Goal: Information Seeking & Learning: Find specific fact

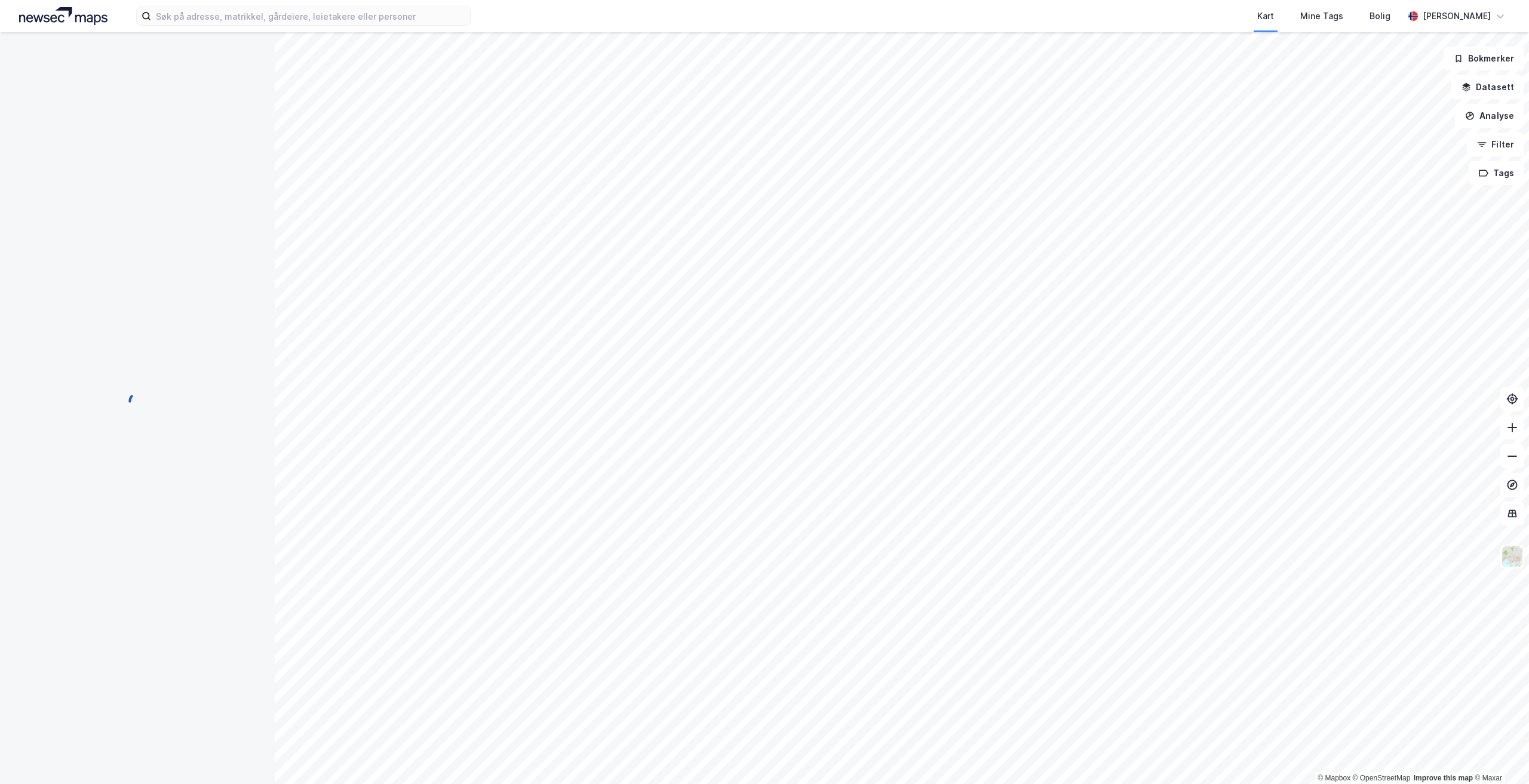
click at [471, 16] on div "Kart Mine Tags Bolig [PERSON_NAME]" at bounding box center [764, 16] width 1529 height 32
click at [435, 8] on input at bounding box center [311, 16] width 319 height 18
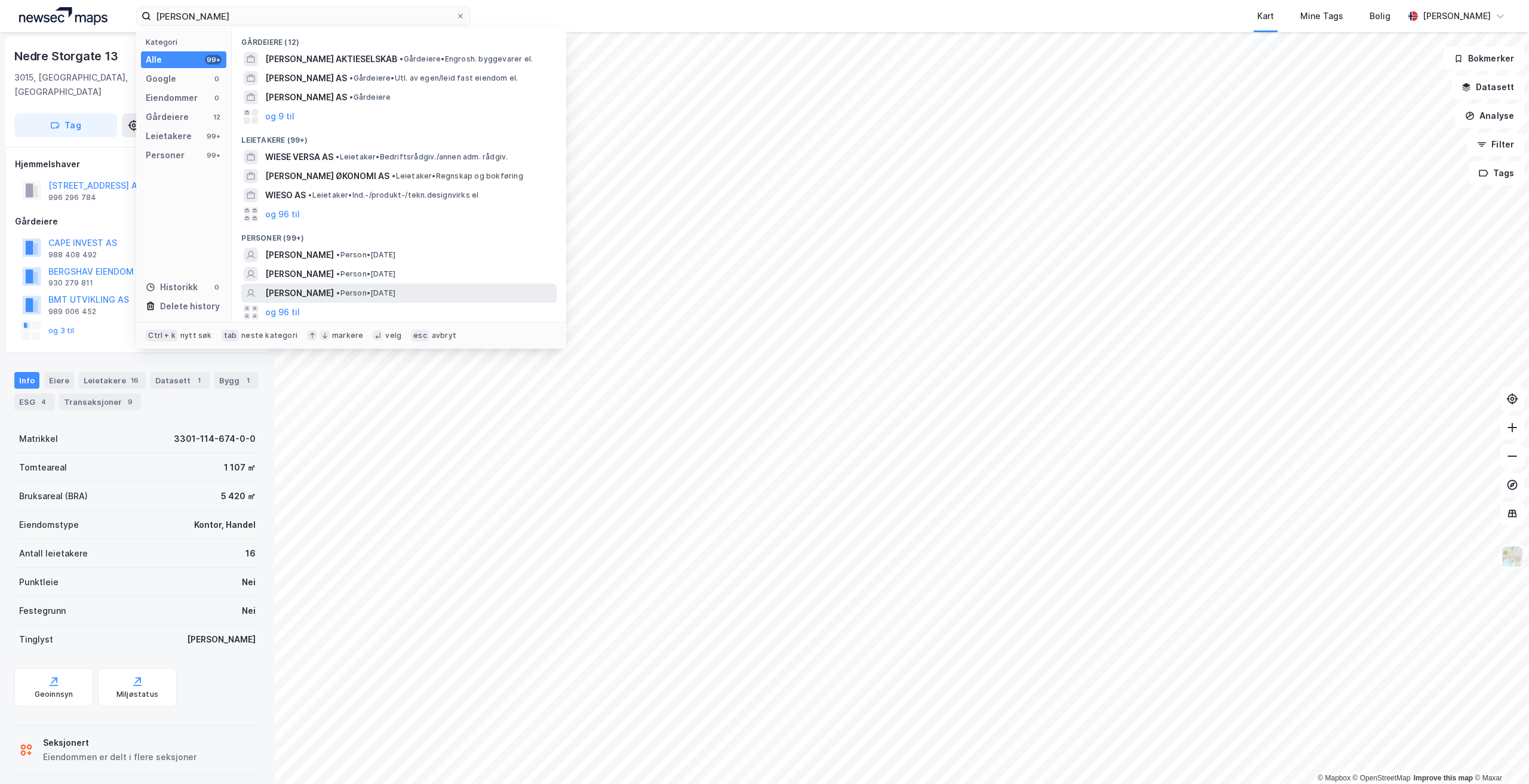
click at [334, 295] on span "[PERSON_NAME]" at bounding box center [299, 292] width 69 height 14
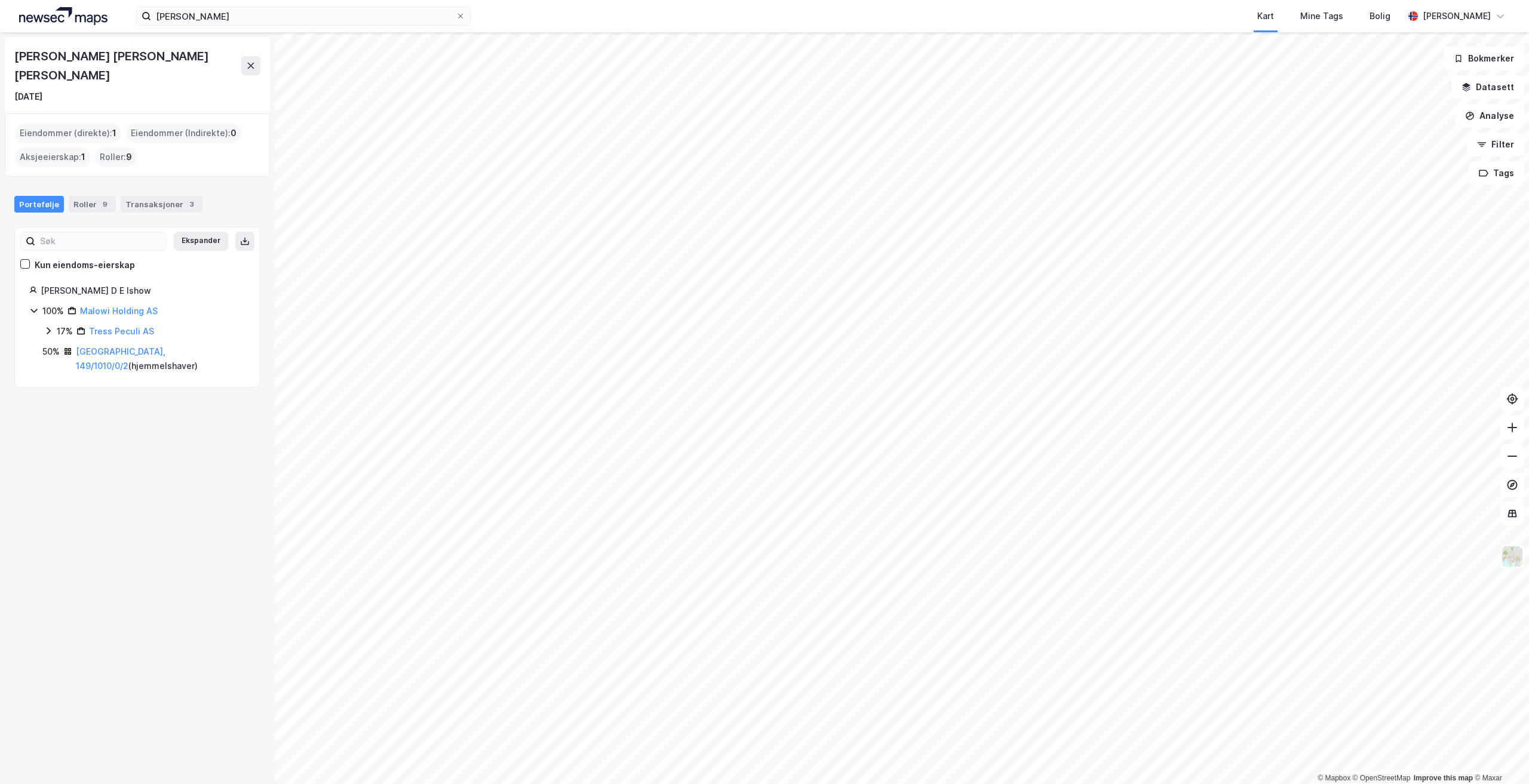
drag, startPoint x: 48, startPoint y: 77, endPoint x: 75, endPoint y: 82, distance: 27.5
click at [75, 89] on div "[DATE]" at bounding box center [137, 96] width 246 height 14
click at [156, 196] on div "Transaksjoner 3" at bounding box center [161, 204] width 82 height 17
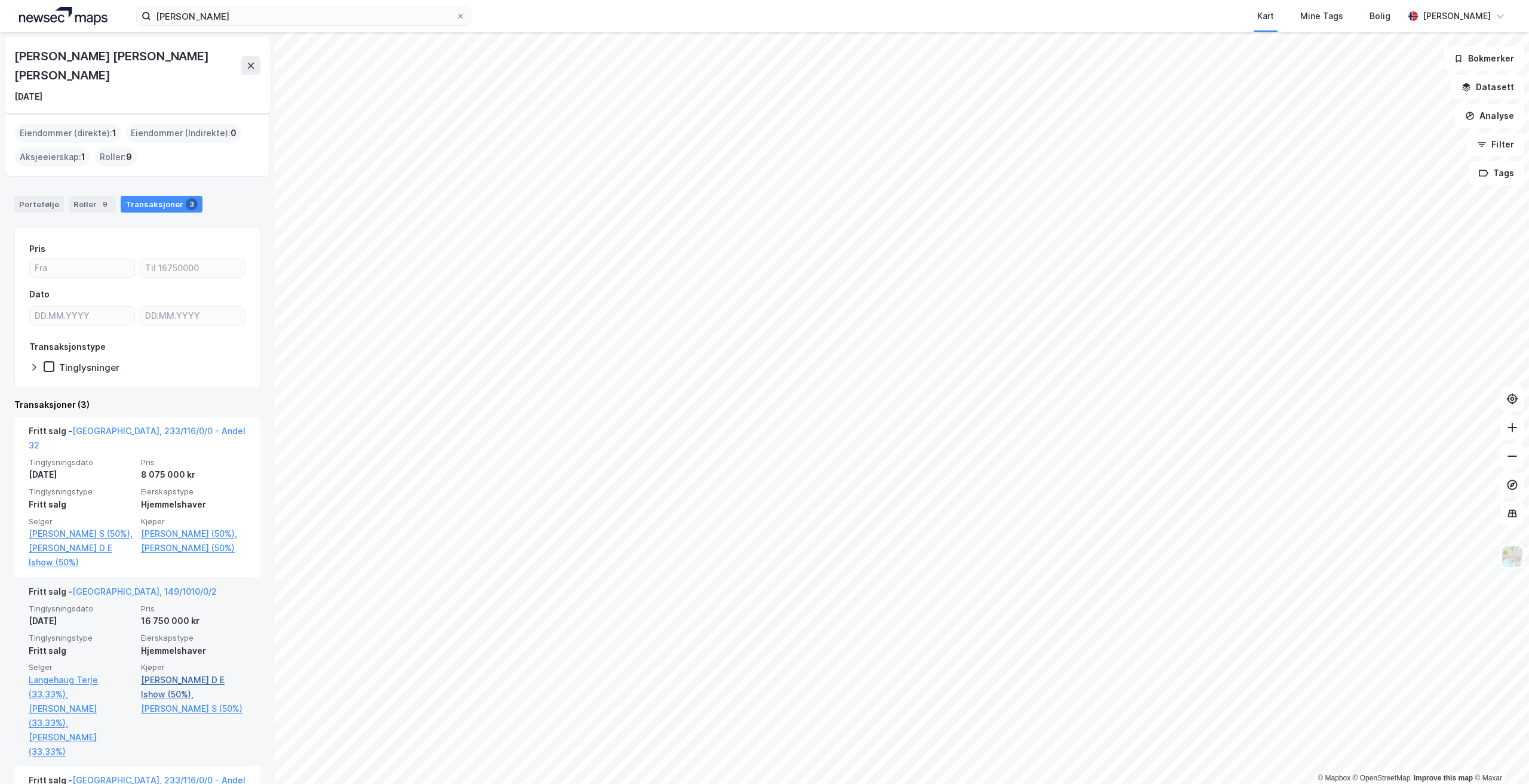
scroll to position [109, 0]
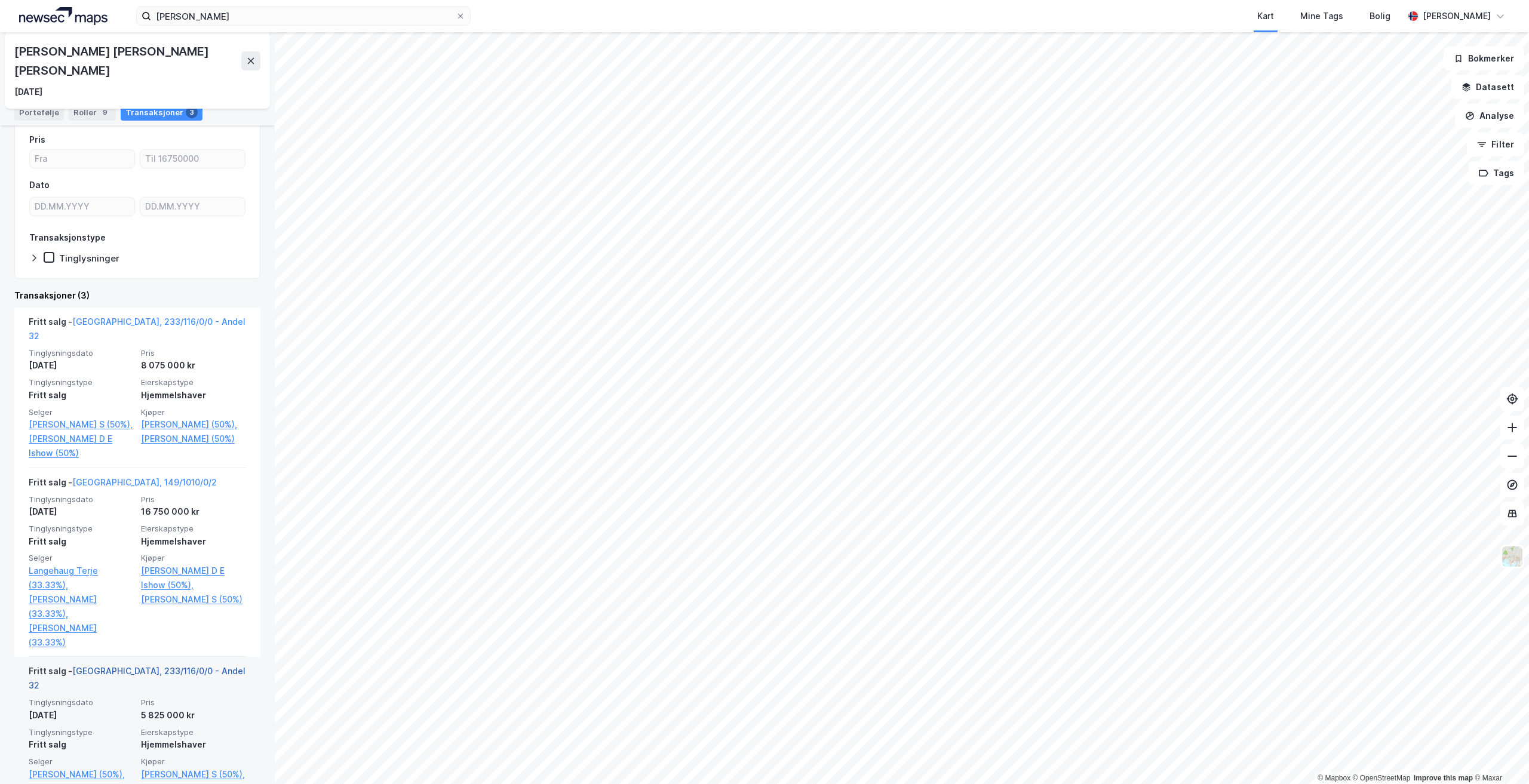
click at [141, 666] on link "[GEOGRAPHIC_DATA], 233/116/0/0 - Andel 32" at bounding box center [137, 678] width 217 height 24
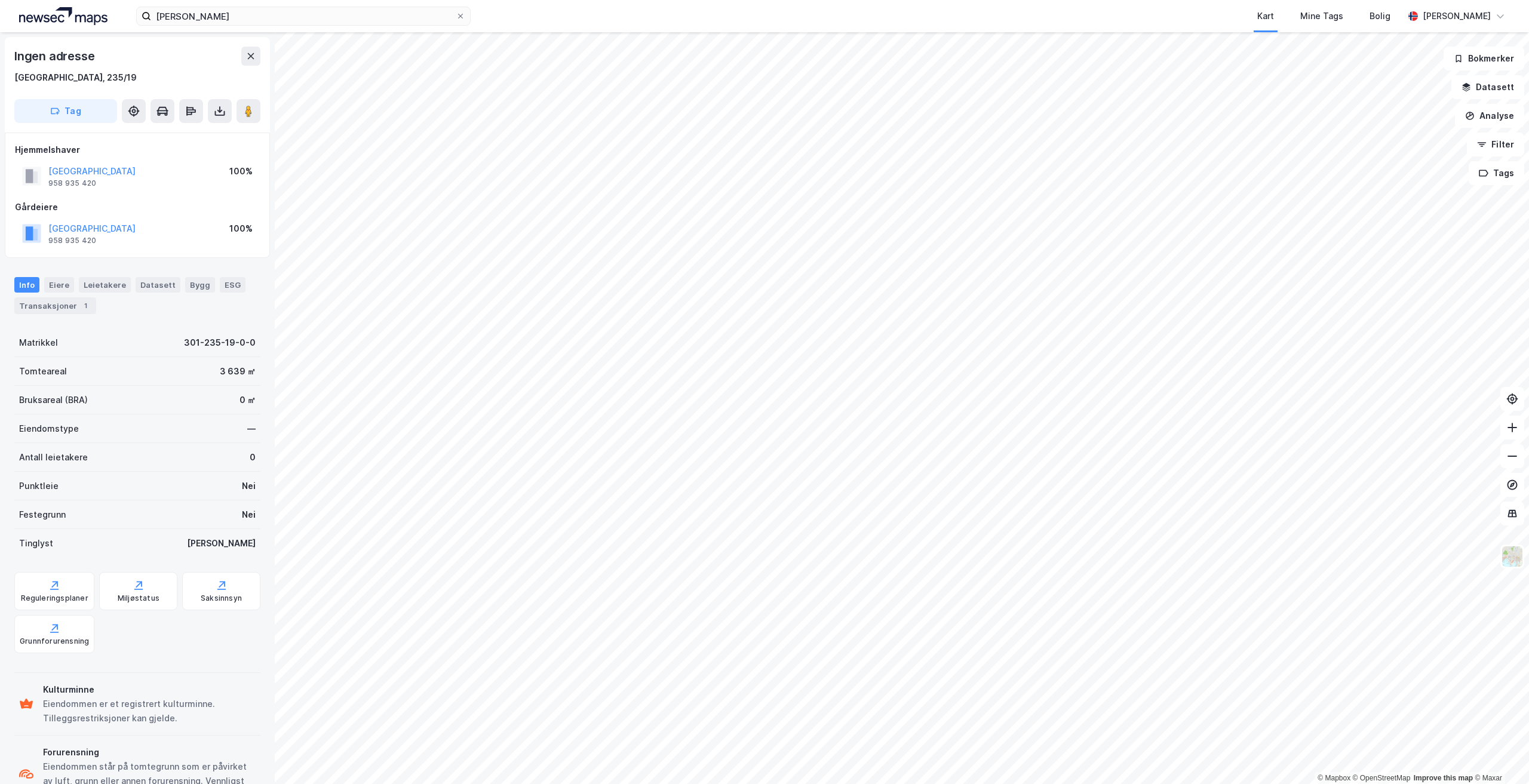
click at [593, 334] on div "© Mapbox © OpenStreetMap Improve this map © Maxar Ingen adresse [GEOGRAPHIC_DAT…" at bounding box center [764, 408] width 1529 height 752
click at [253, 112] on icon at bounding box center [248, 111] width 12 height 12
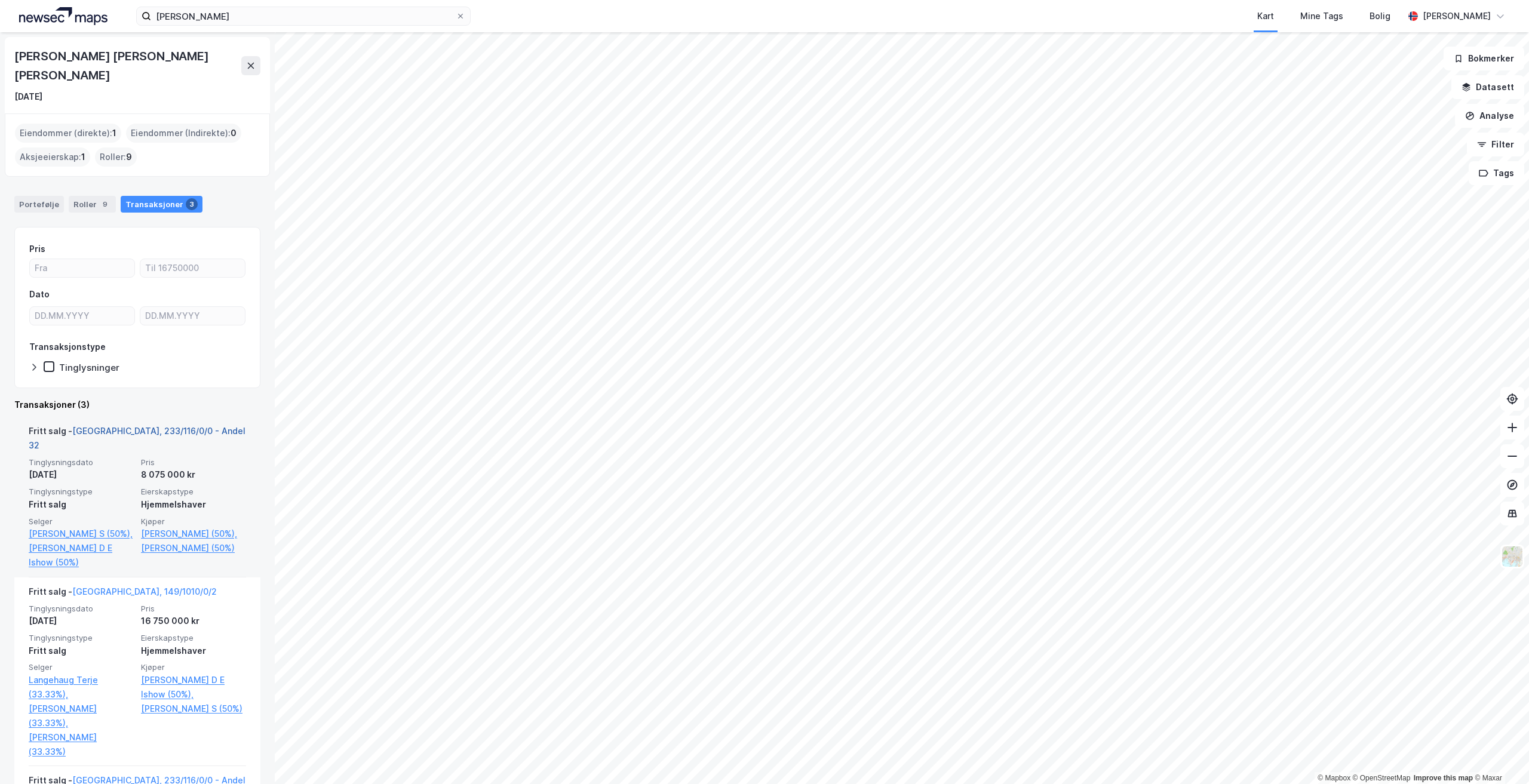
click at [116, 426] on link "[GEOGRAPHIC_DATA], 233/116/0/0 - Andel 32" at bounding box center [137, 438] width 217 height 24
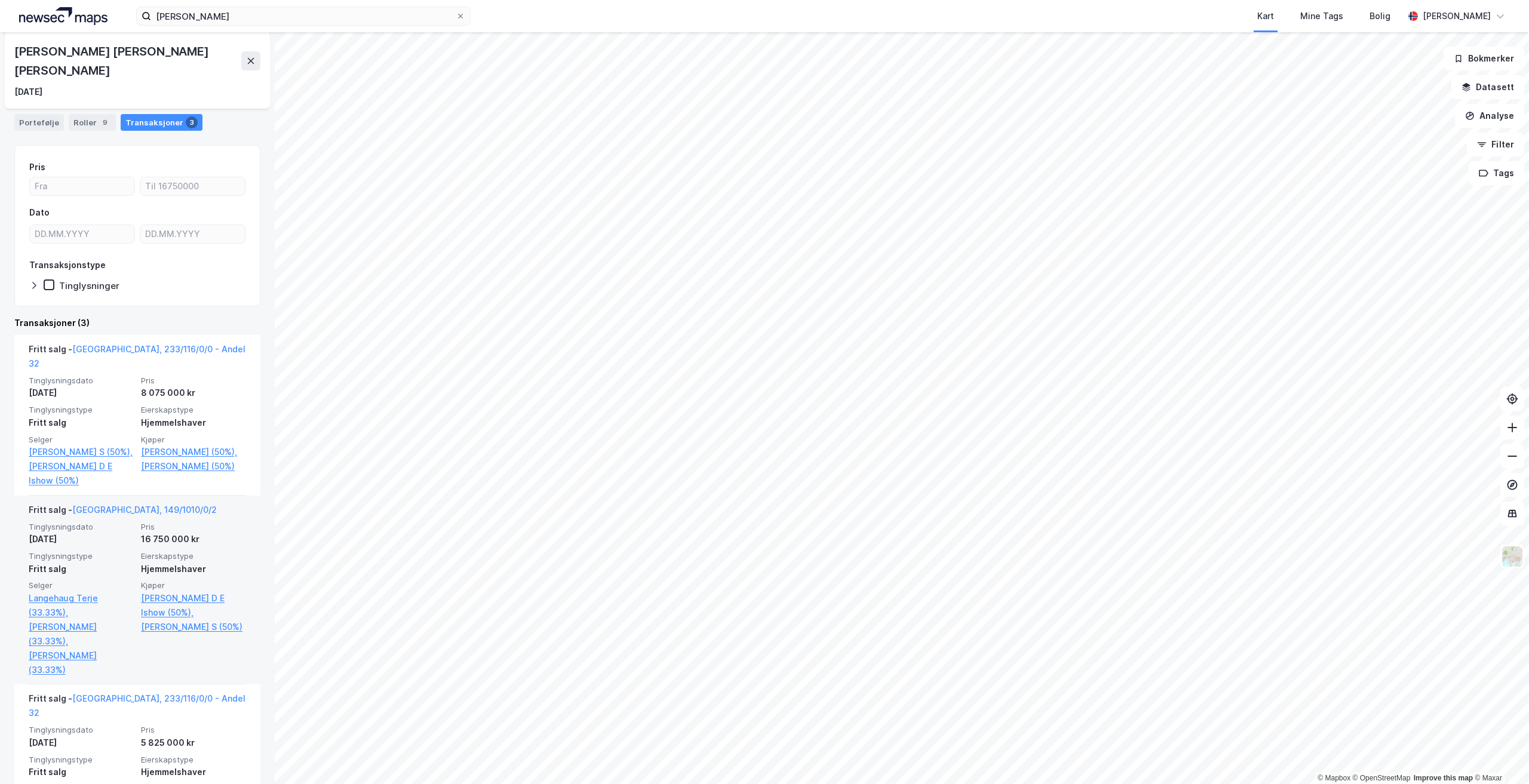
scroll to position [109, 0]
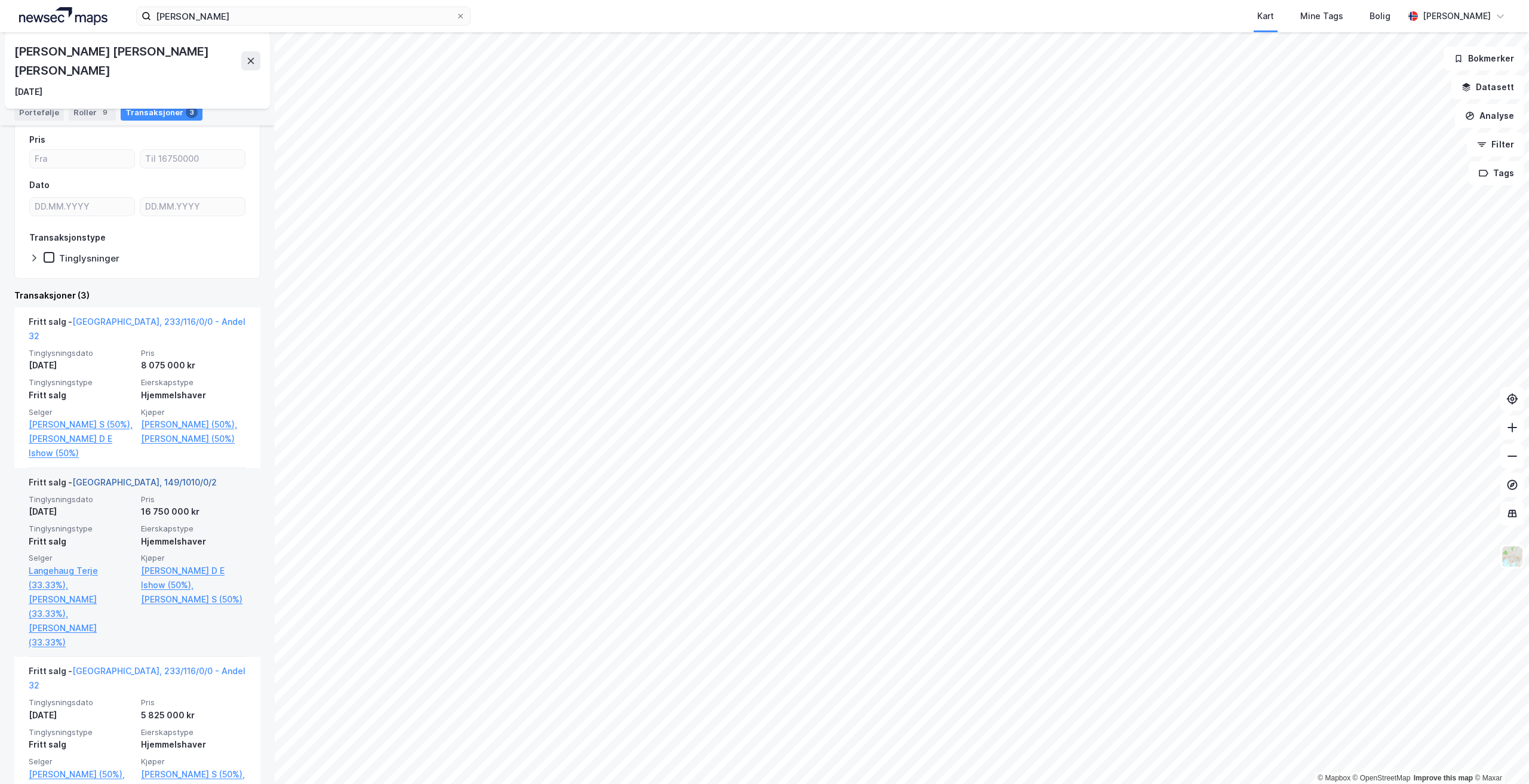
click at [124, 477] on link "[GEOGRAPHIC_DATA], 149/1010/0/2" at bounding box center [144, 481] width 145 height 10
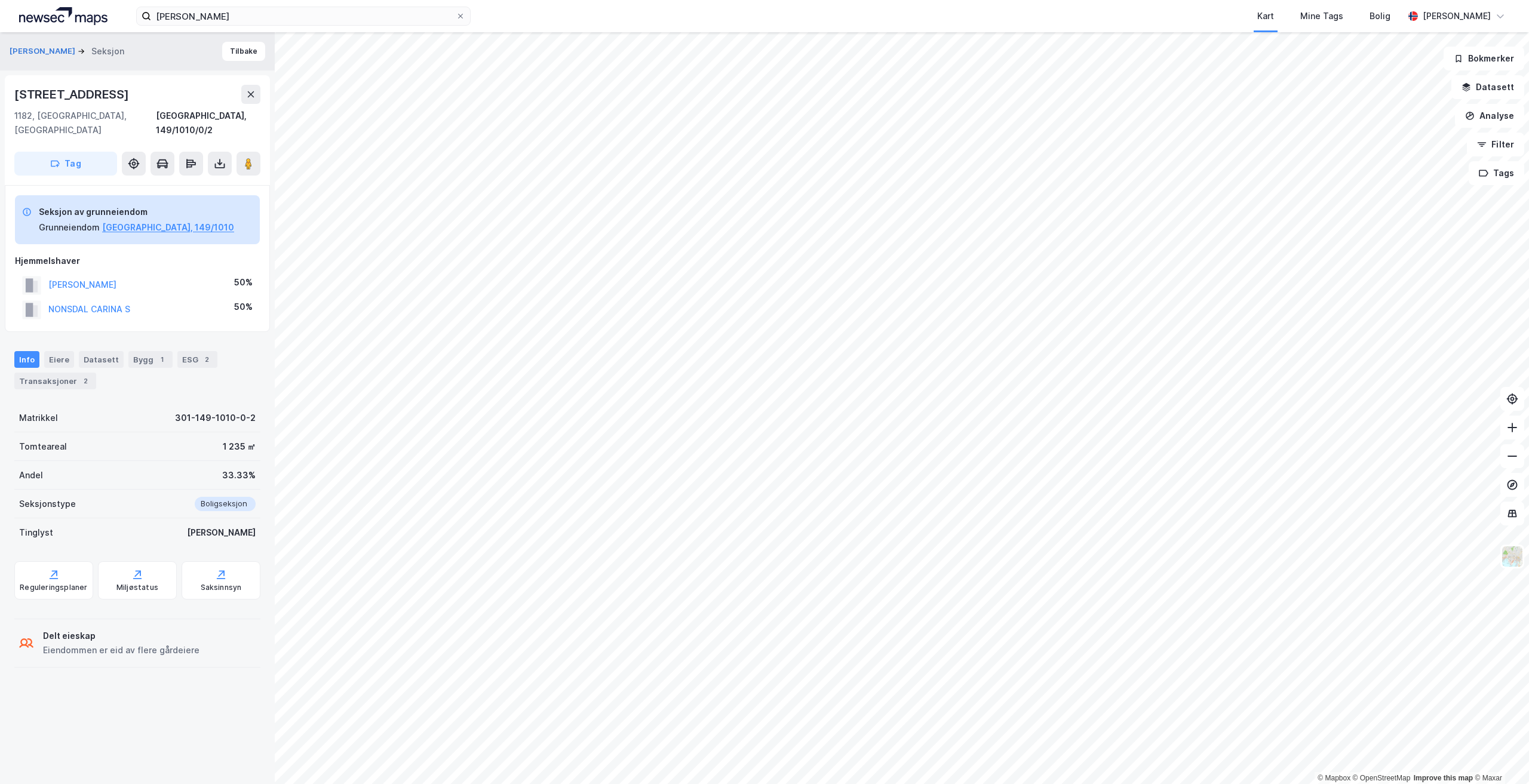
click at [706, 364] on div "© Mapbox © OpenStreetMap Improve this map © [PERSON_NAME] ISHOW Seksjon Tilbake…" at bounding box center [764, 408] width 1529 height 752
click at [243, 157] on icon at bounding box center [248, 163] width 12 height 12
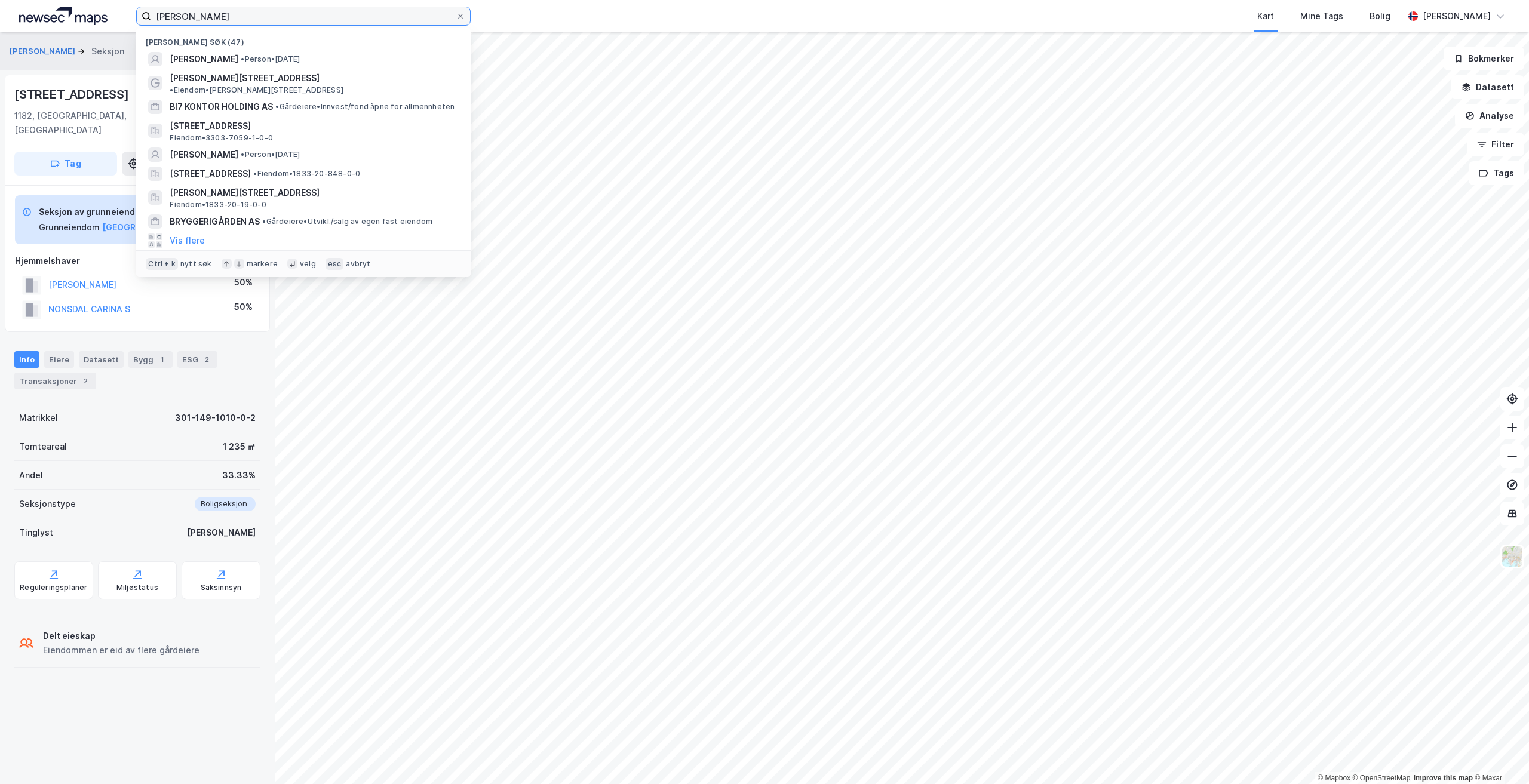
drag, startPoint x: 274, startPoint y: 18, endPoint x: 0, endPoint y: 17, distance: 274.0
click at [0, 17] on div "[PERSON_NAME] søk (47) [PERSON_NAME] • Person • [DATE] [PERSON_NAME] vei 22 • E…" at bounding box center [764, 16] width 1529 height 32
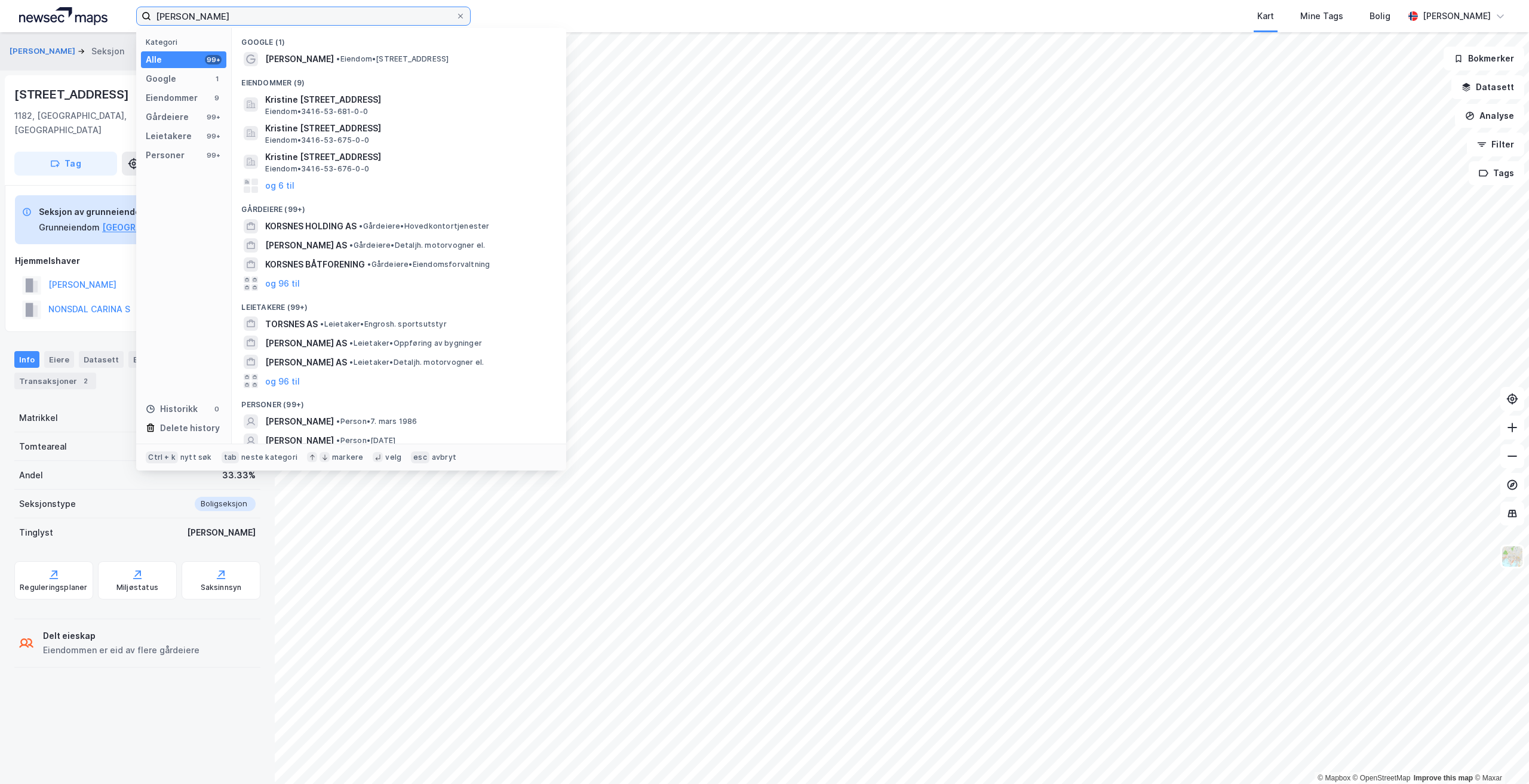
scroll to position [45, 0]
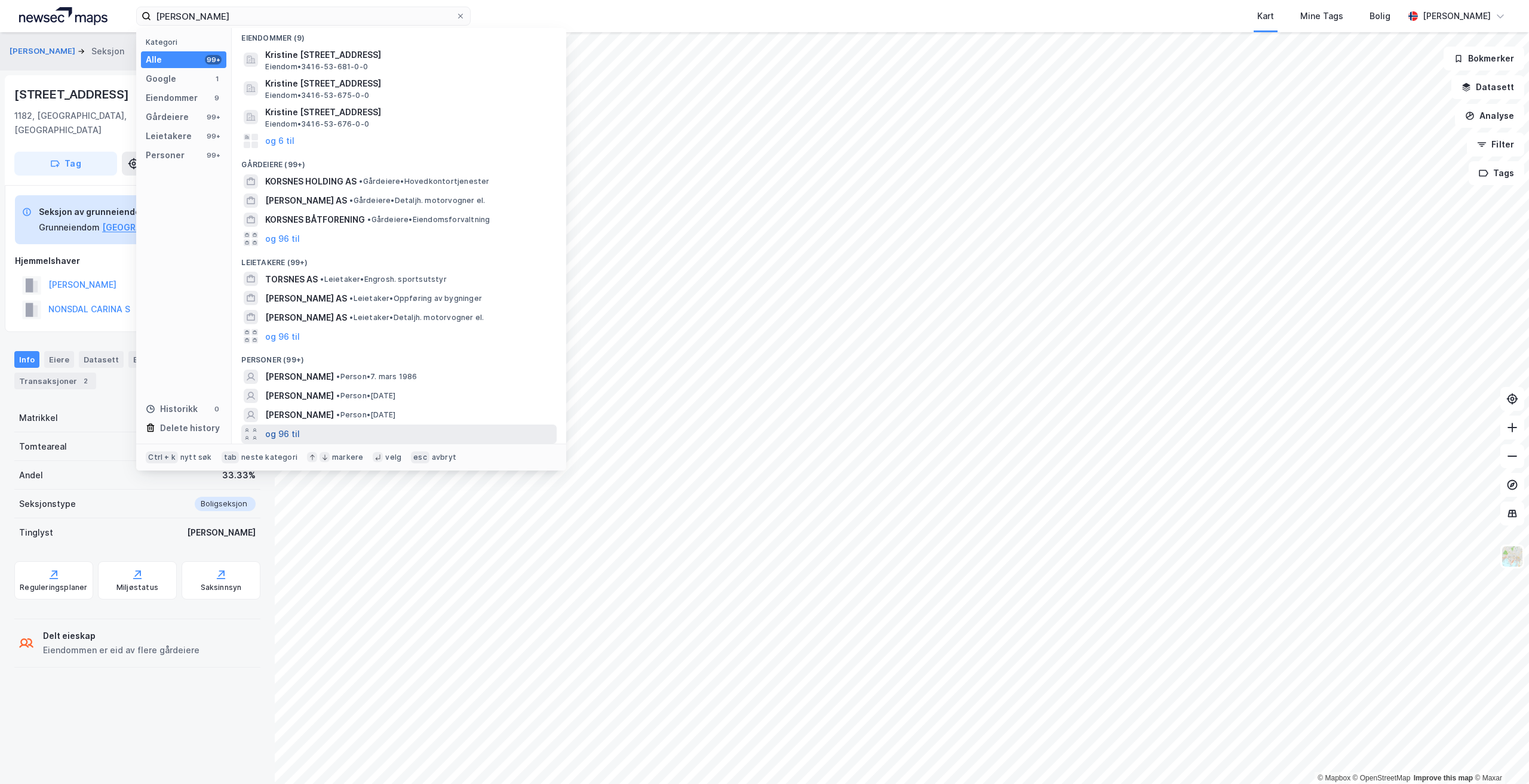
click at [274, 431] on button "og 96 til" at bounding box center [282, 434] width 34 height 14
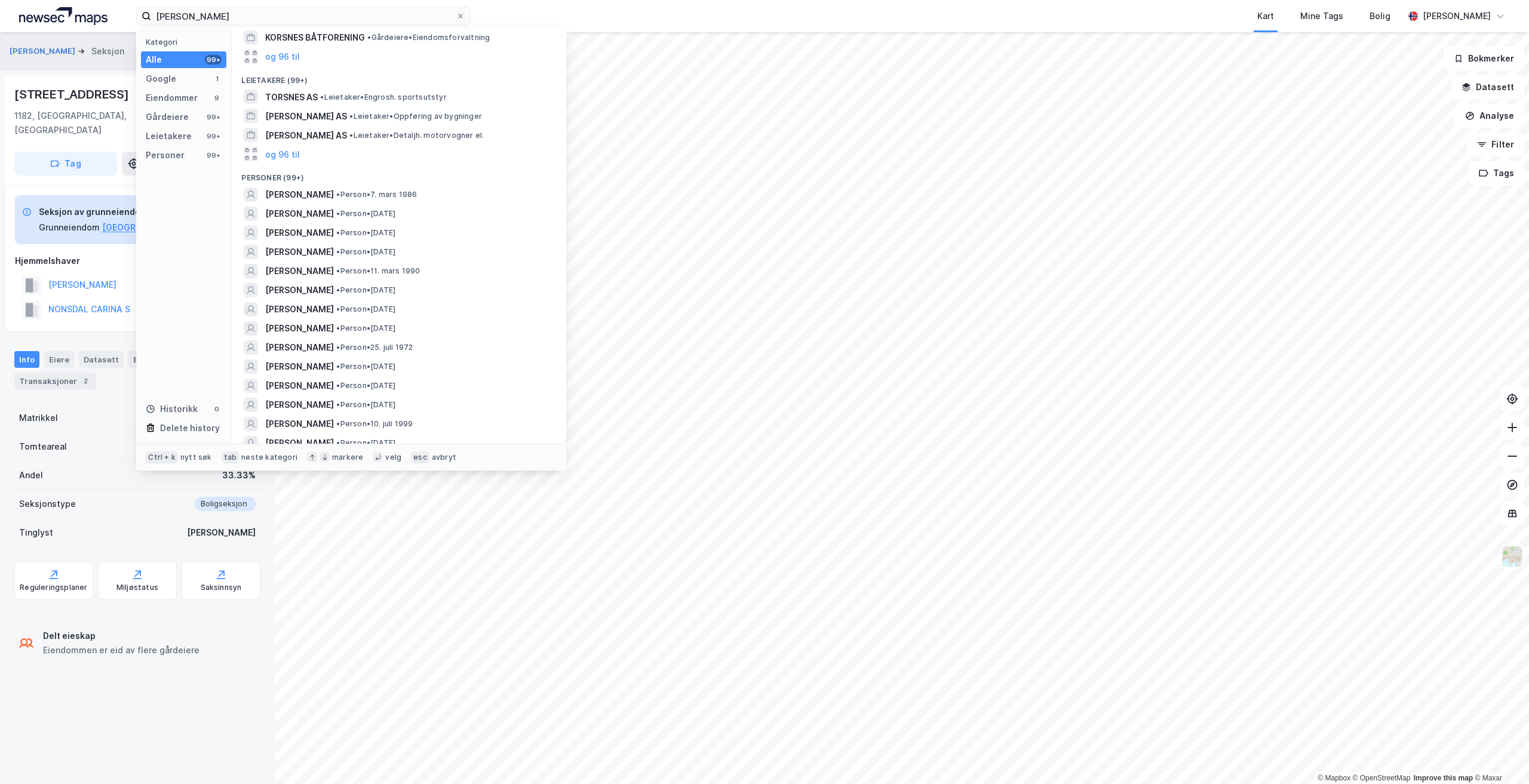
scroll to position [164, 0]
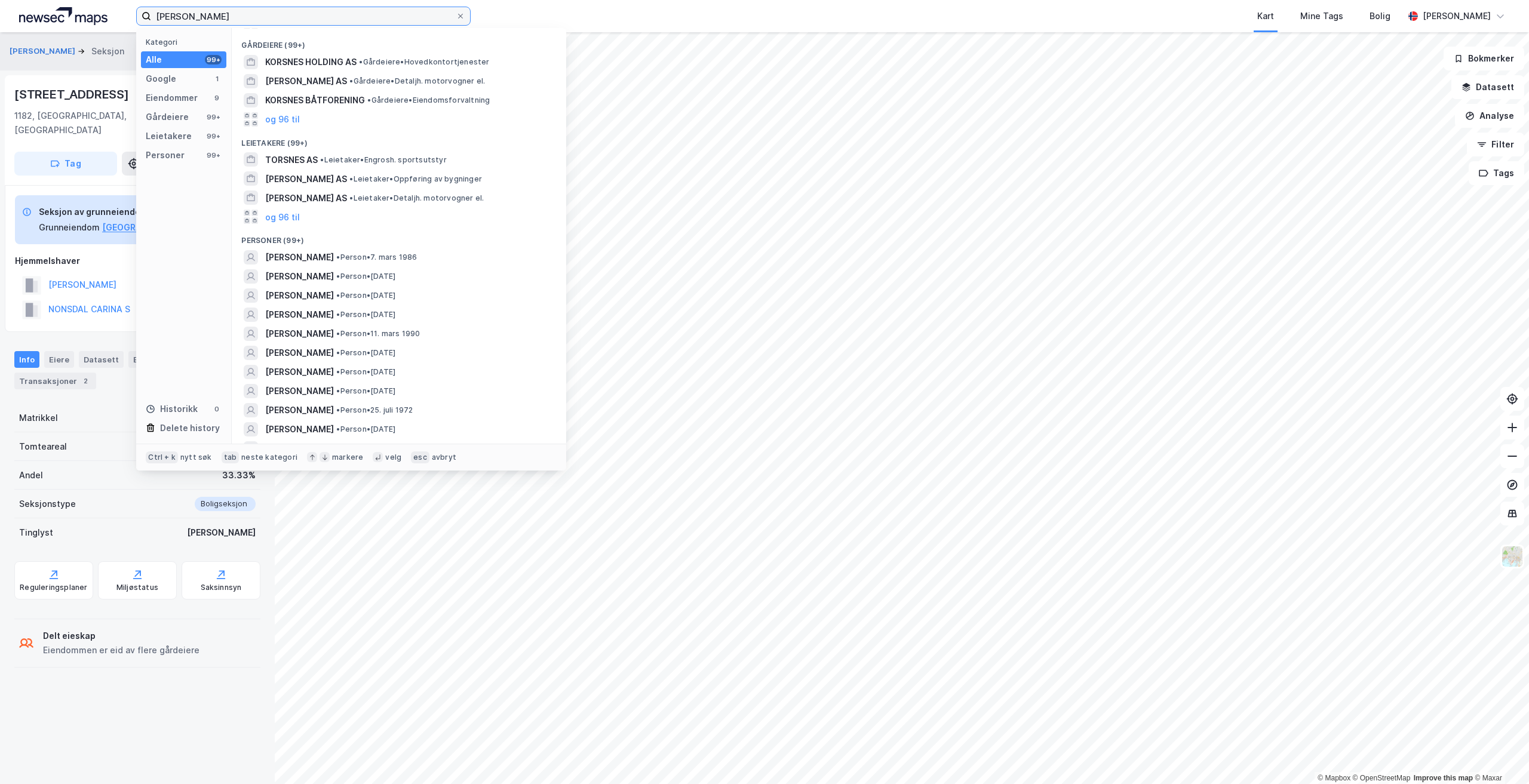
click at [241, 19] on input "[PERSON_NAME]" at bounding box center [303, 16] width 305 height 18
drag, startPoint x: 233, startPoint y: 15, endPoint x: 194, endPoint y: 19, distance: 39.2
click at [194, 19] on input "[PERSON_NAME]" at bounding box center [303, 16] width 305 height 18
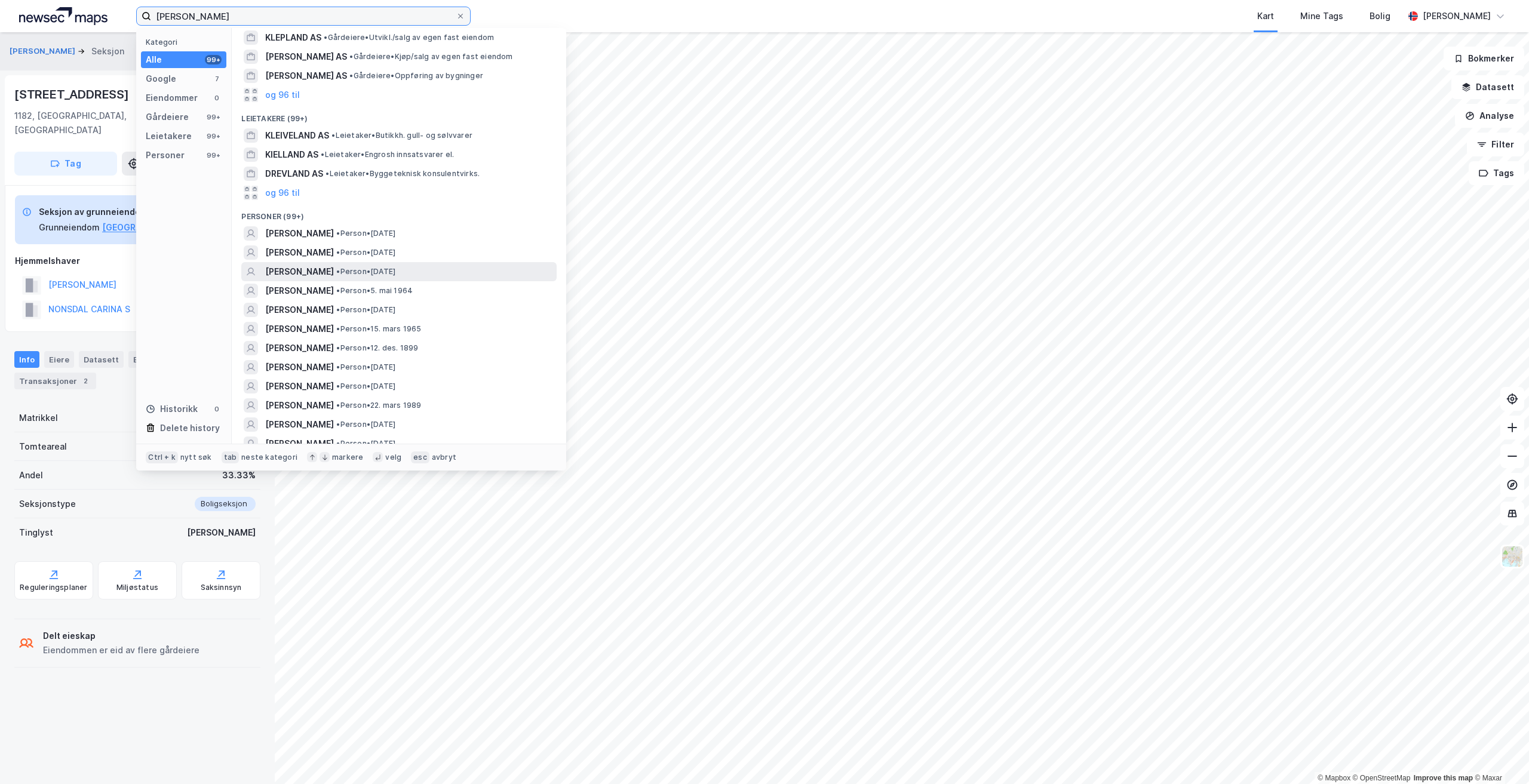
scroll to position [239, 0]
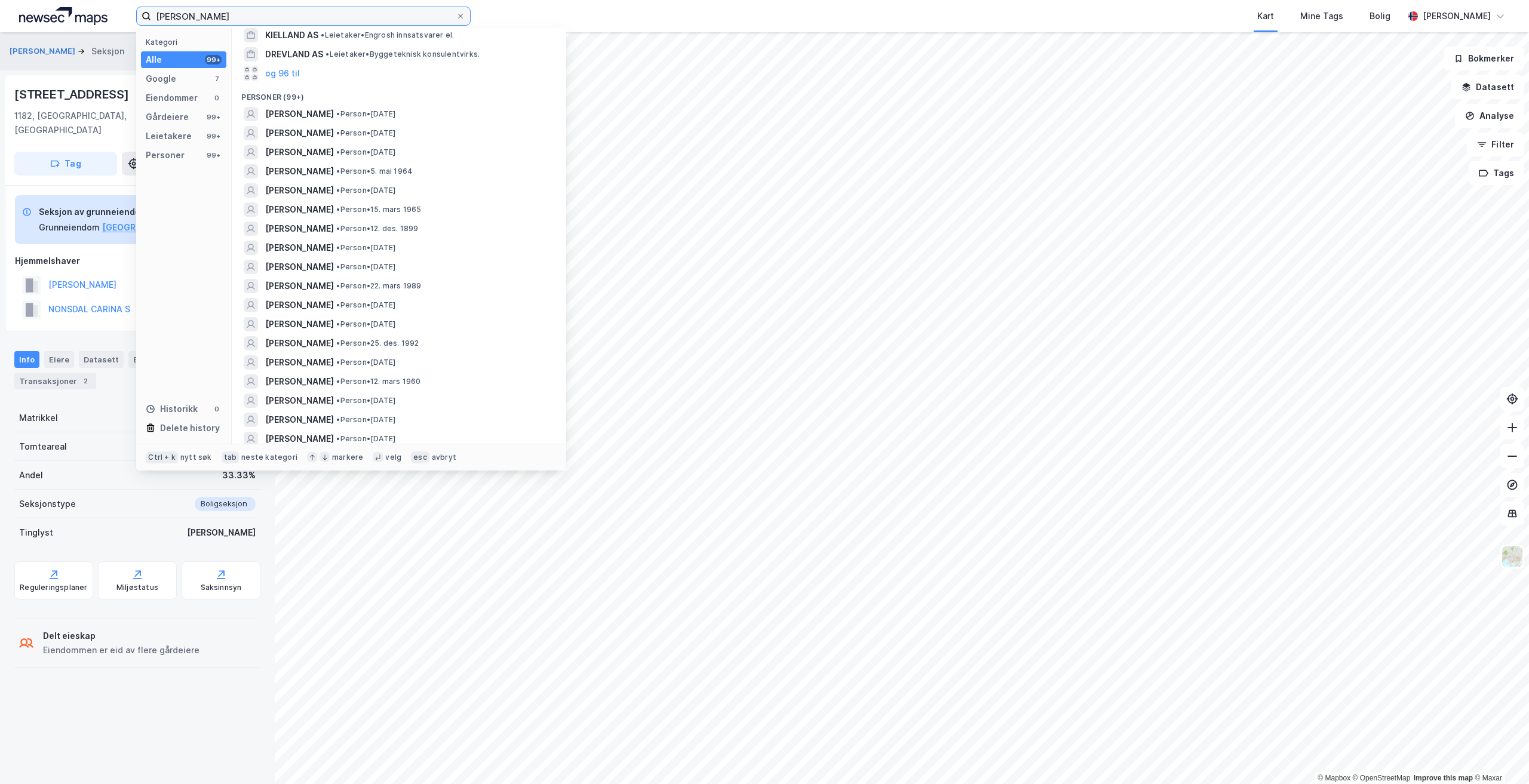
click at [206, 15] on input "[PERSON_NAME]" at bounding box center [303, 16] width 305 height 18
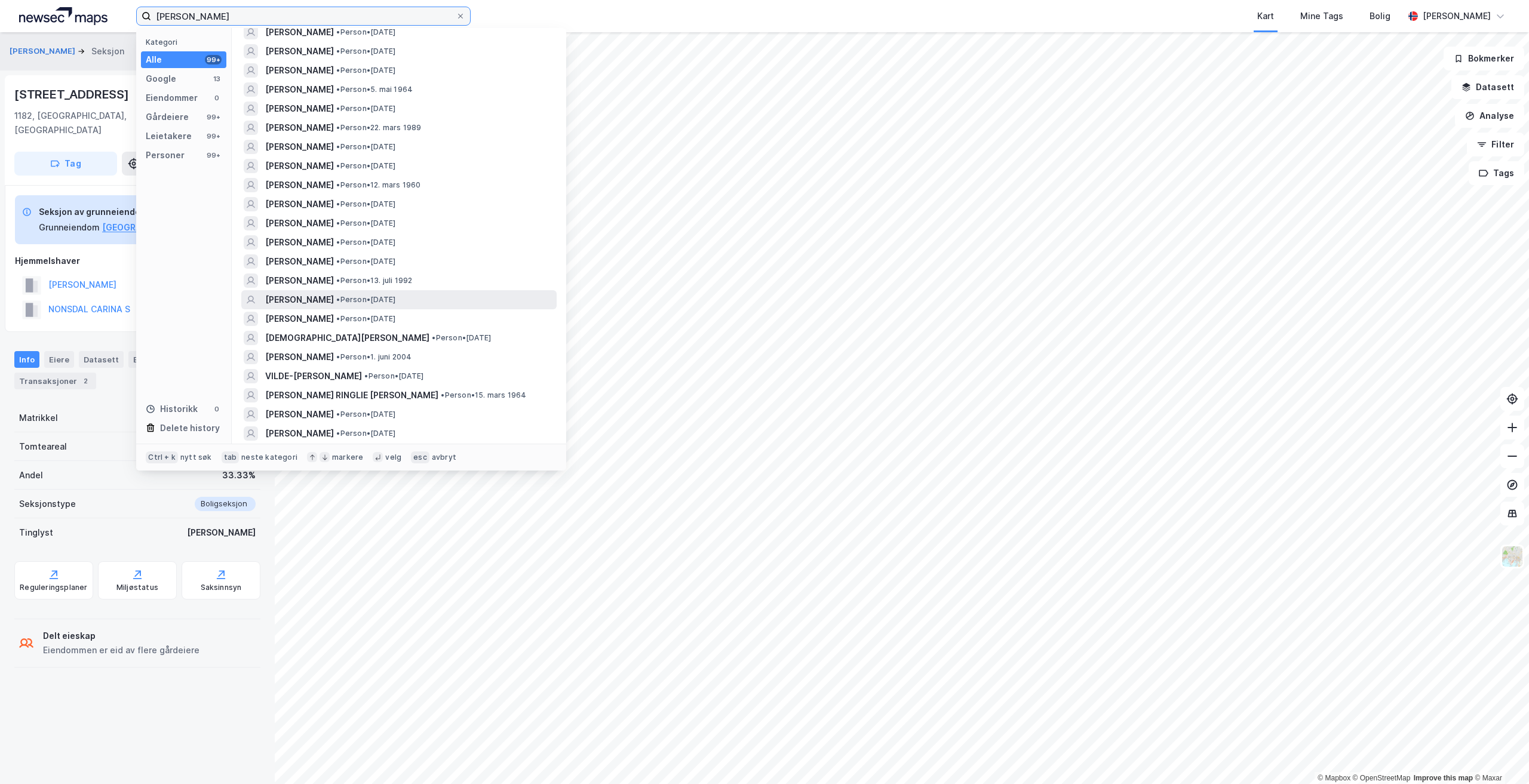
scroll to position [358, 0]
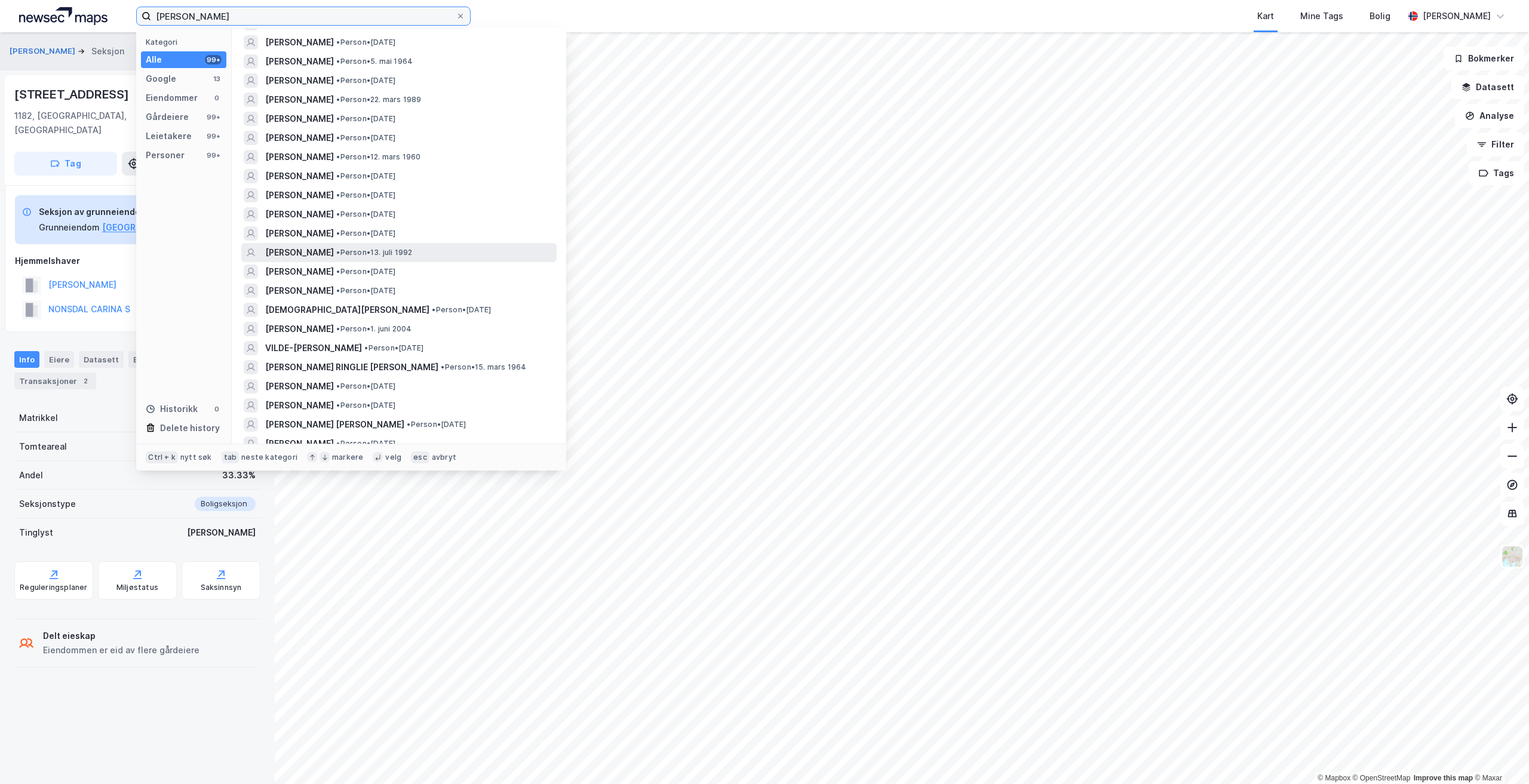
type input "[PERSON_NAME]"
click at [334, 245] on span "[PERSON_NAME]" at bounding box center [299, 252] width 69 height 14
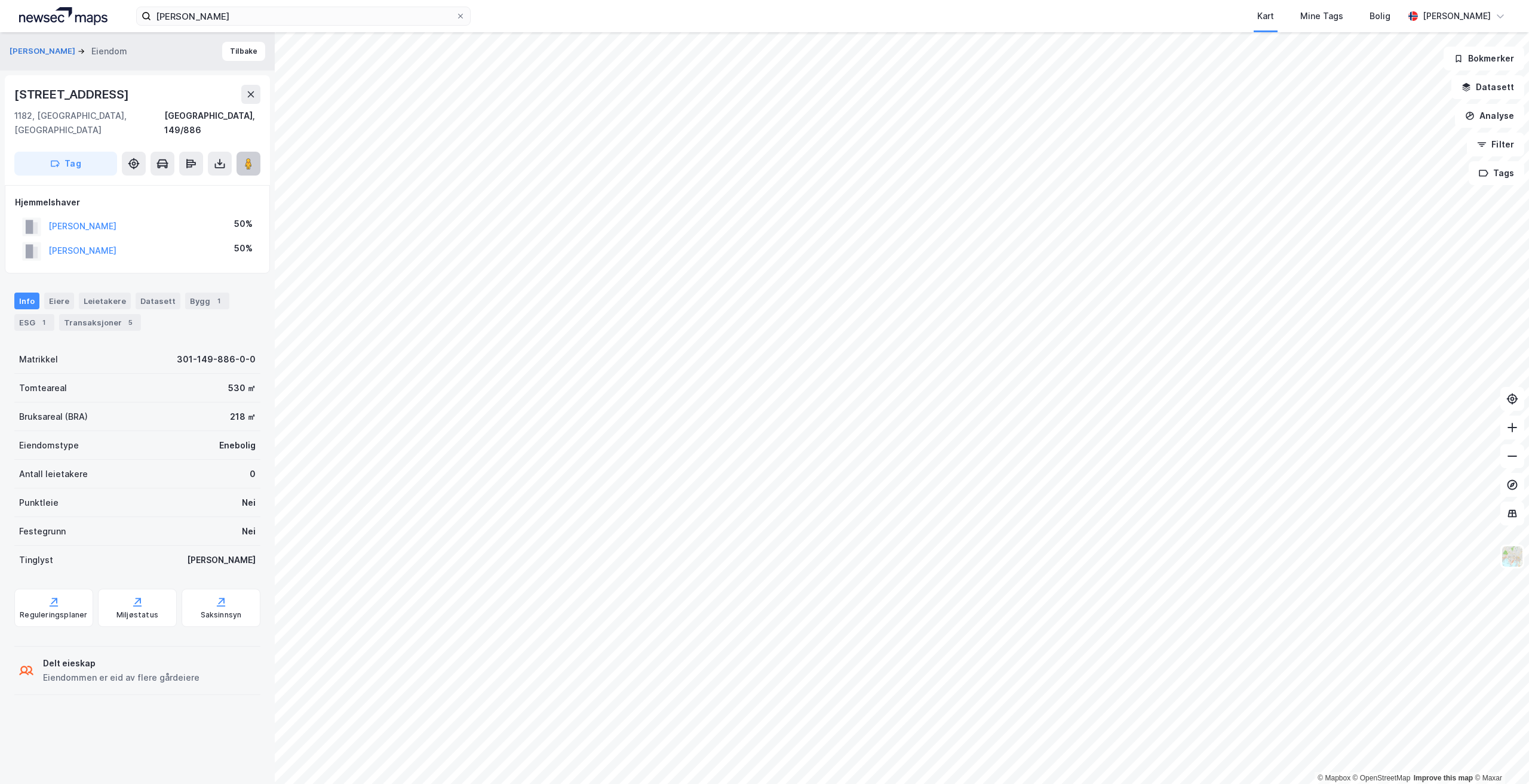
click at [243, 157] on icon at bounding box center [248, 163] width 12 height 12
click at [260, 12] on input "[PERSON_NAME]" at bounding box center [303, 16] width 305 height 18
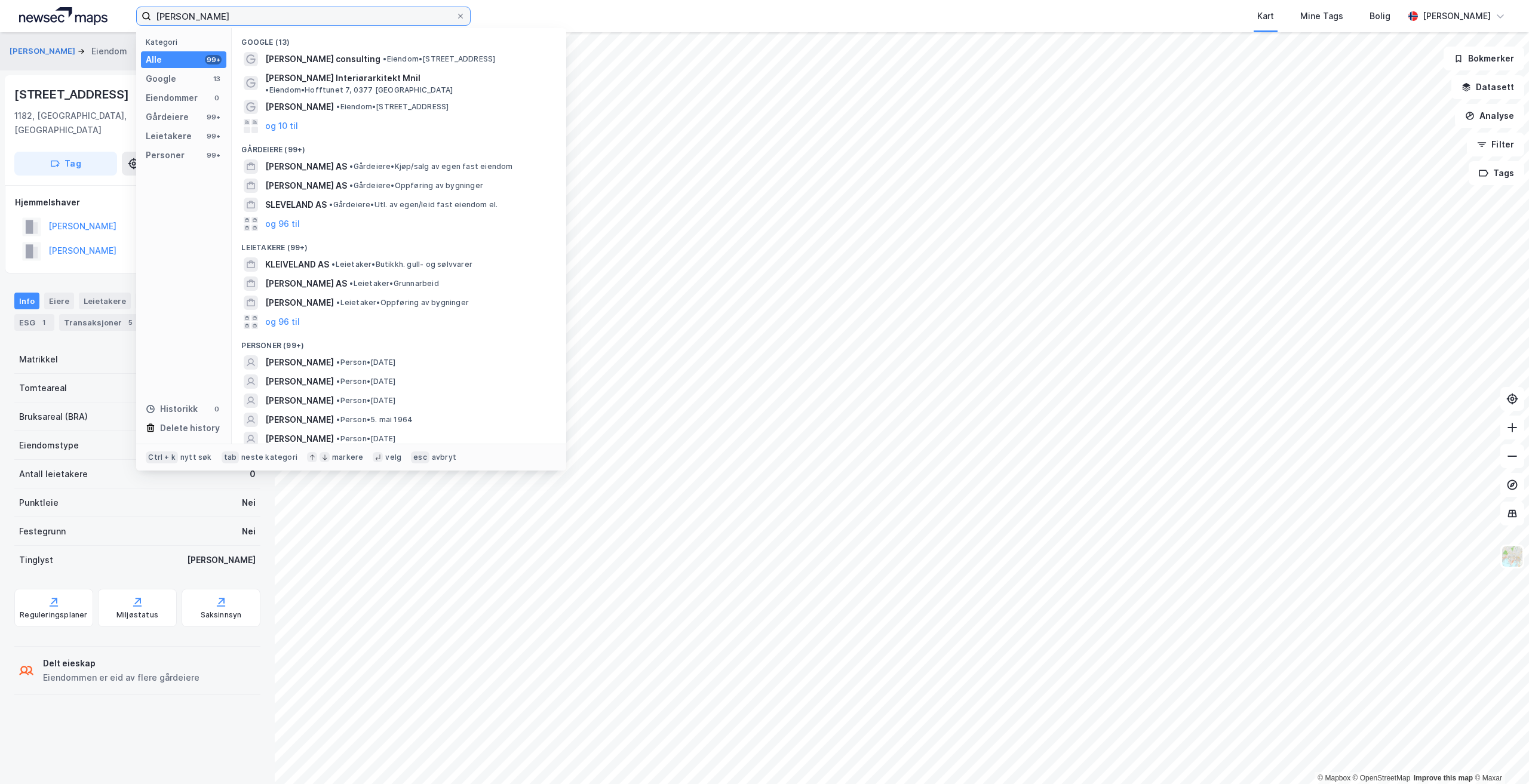
click at [260, 12] on input "[PERSON_NAME]" at bounding box center [303, 16] width 305 height 18
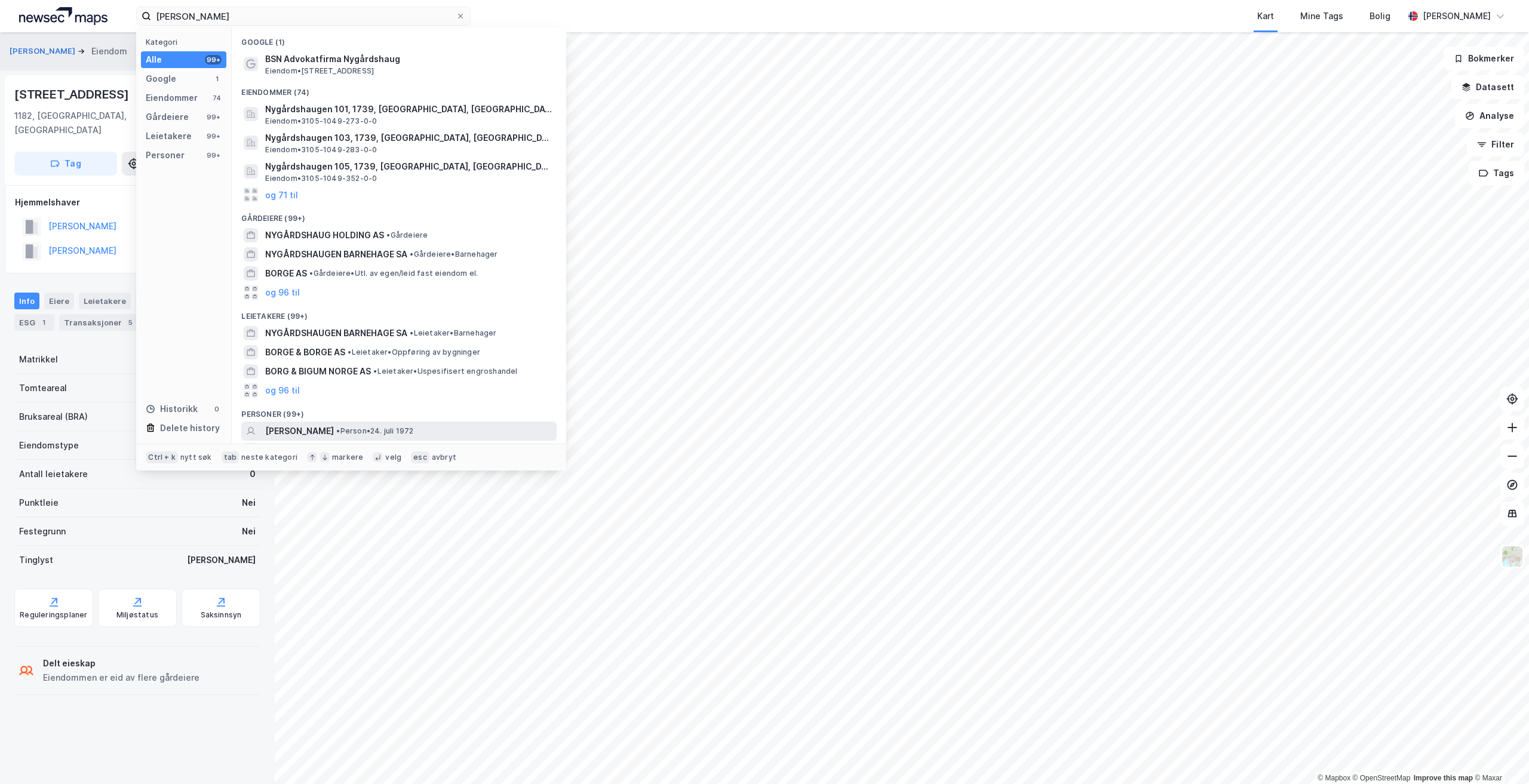
click at [334, 428] on span "[PERSON_NAME]" at bounding box center [299, 430] width 69 height 14
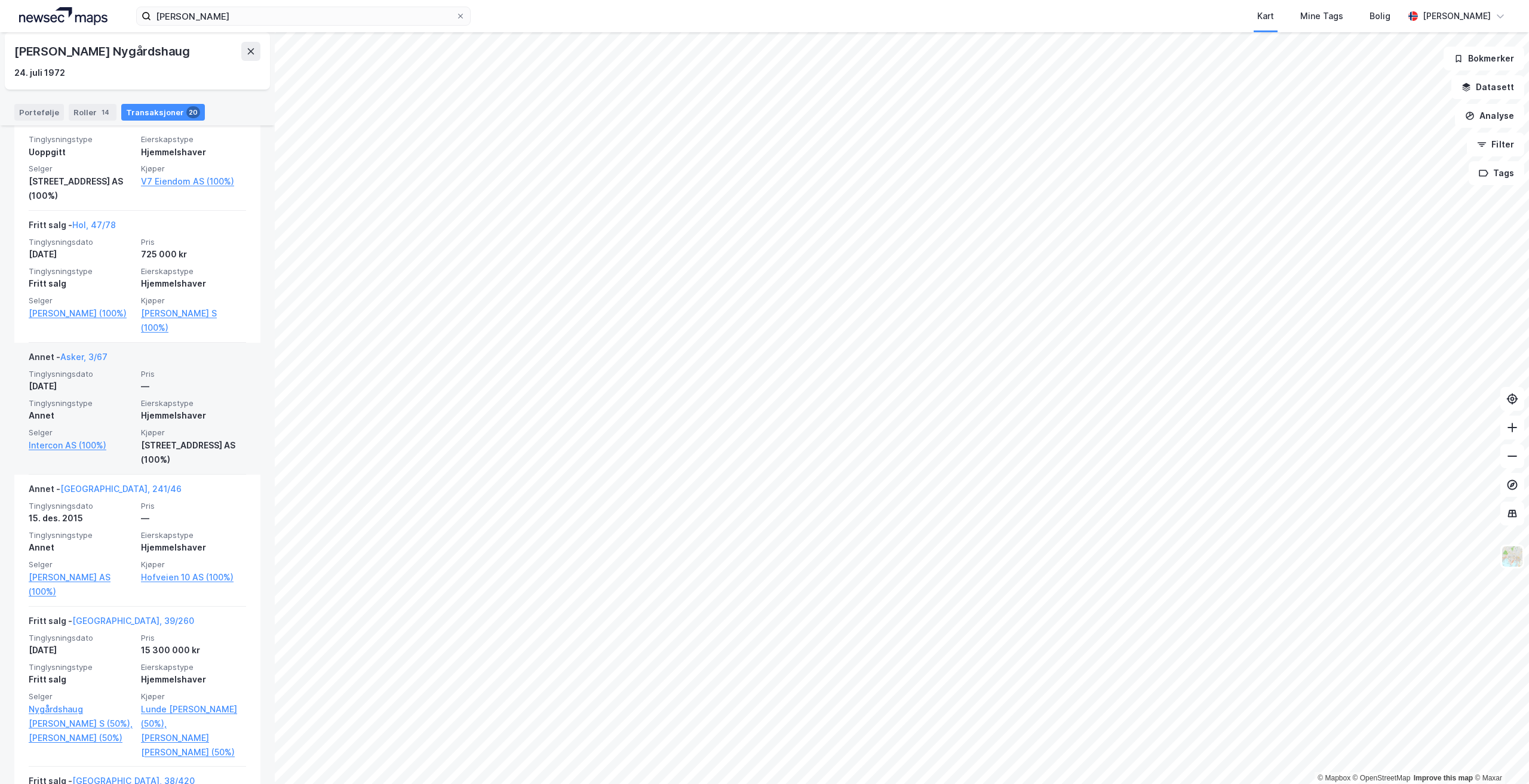
scroll to position [716, 0]
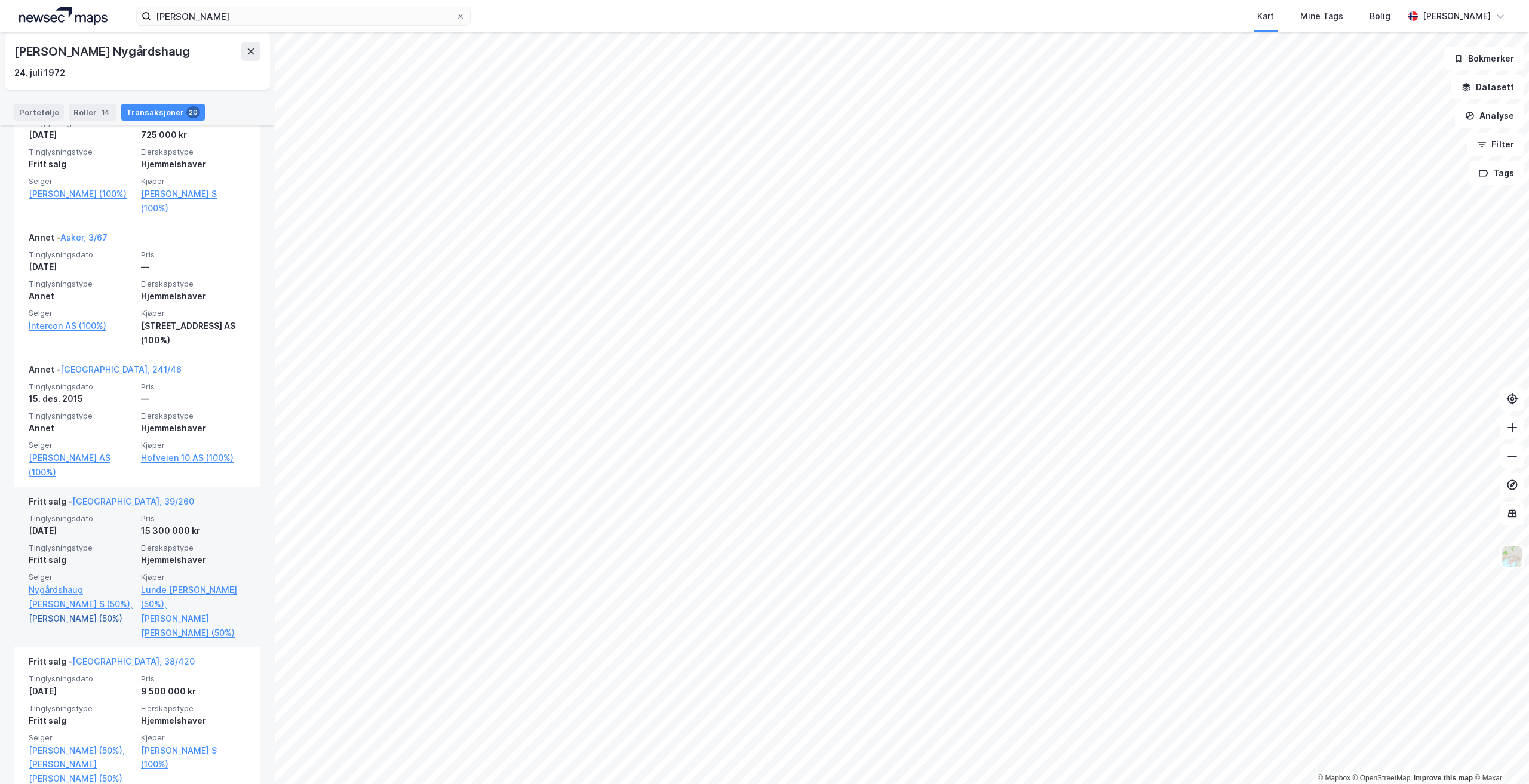
click at [74, 617] on link "[PERSON_NAME] (50%)" at bounding box center [81, 618] width 105 height 14
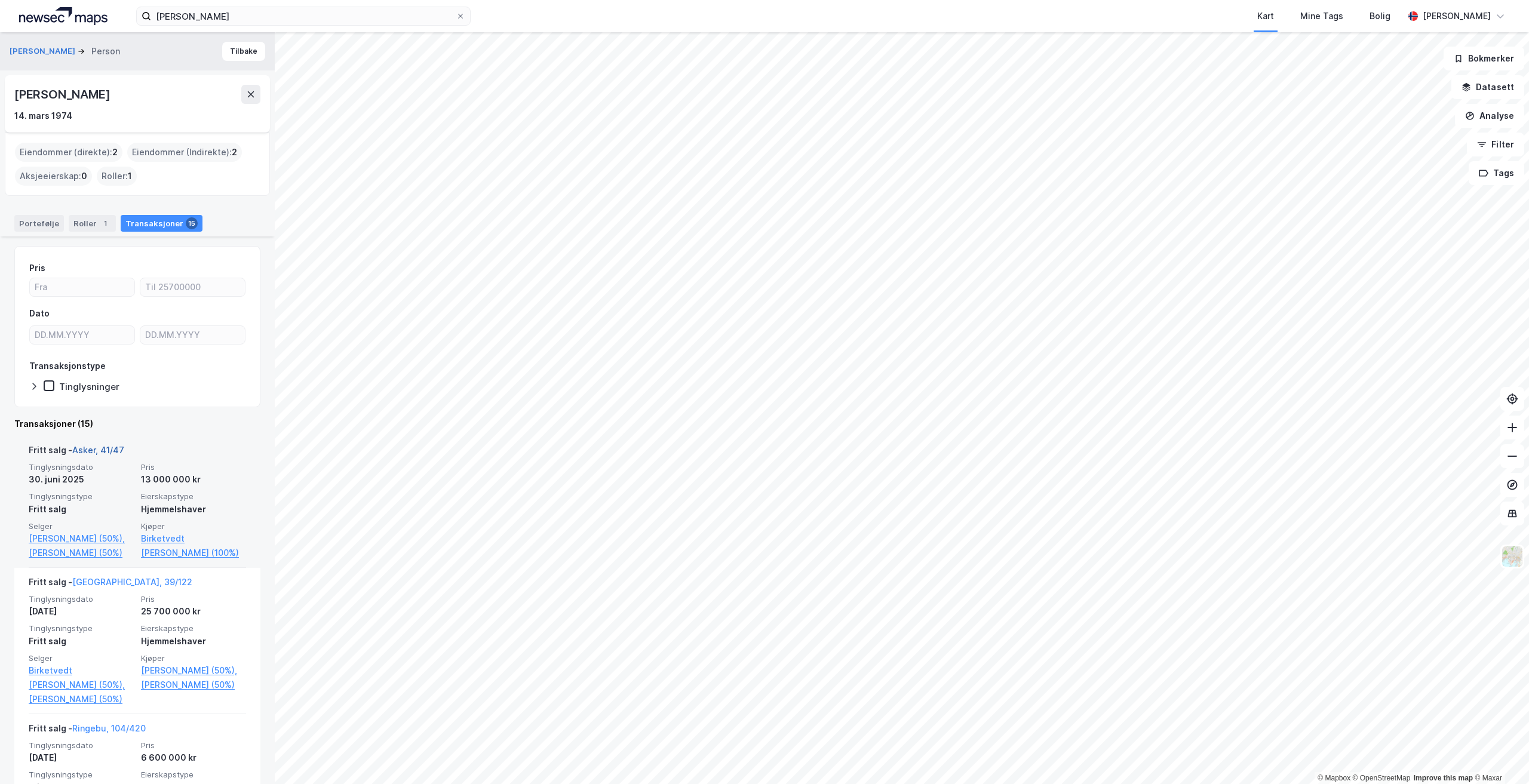
click at [92, 447] on link "Asker, 41/47" at bounding box center [98, 449] width 52 height 10
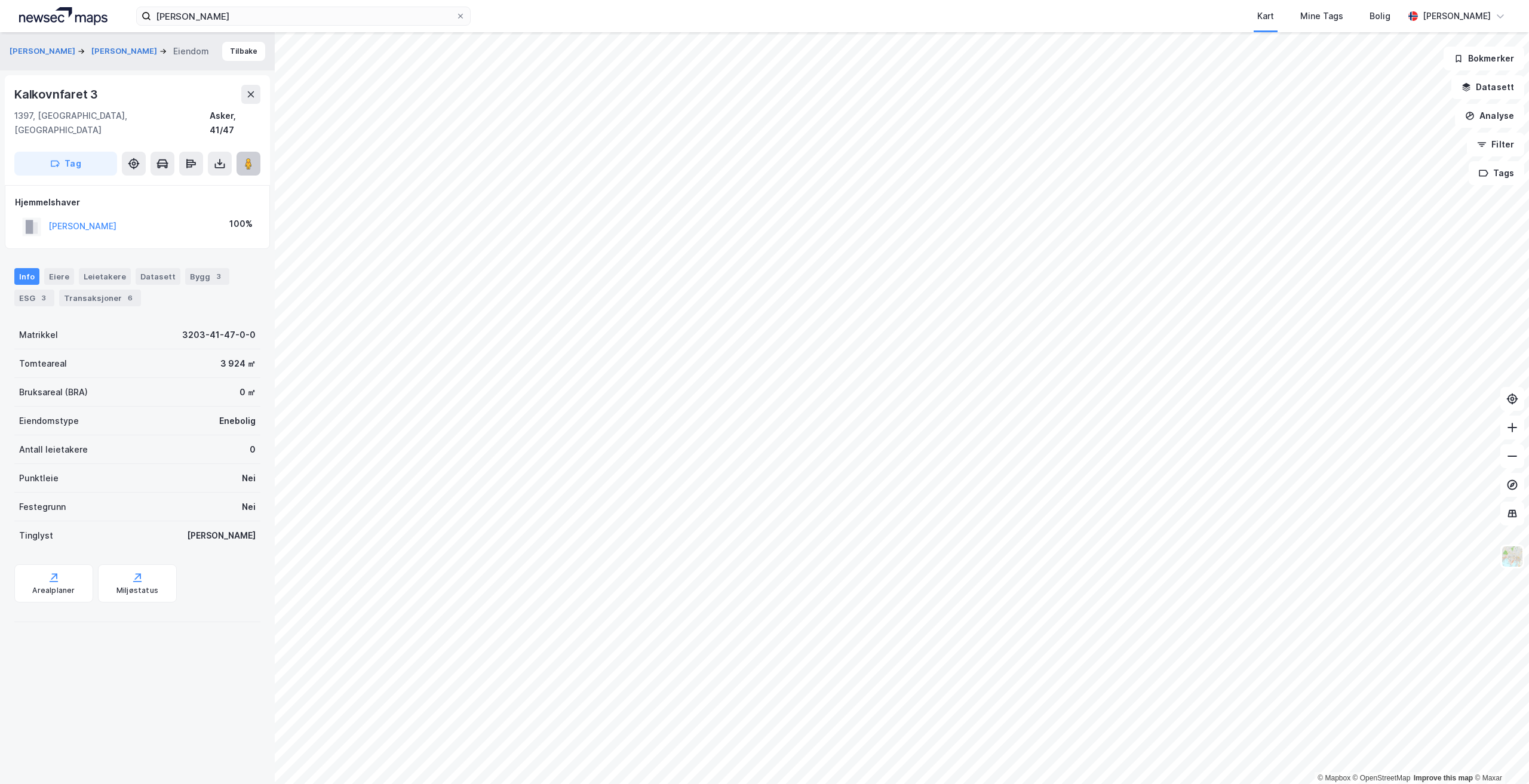
click at [247, 157] on image at bounding box center [248, 163] width 7 height 12
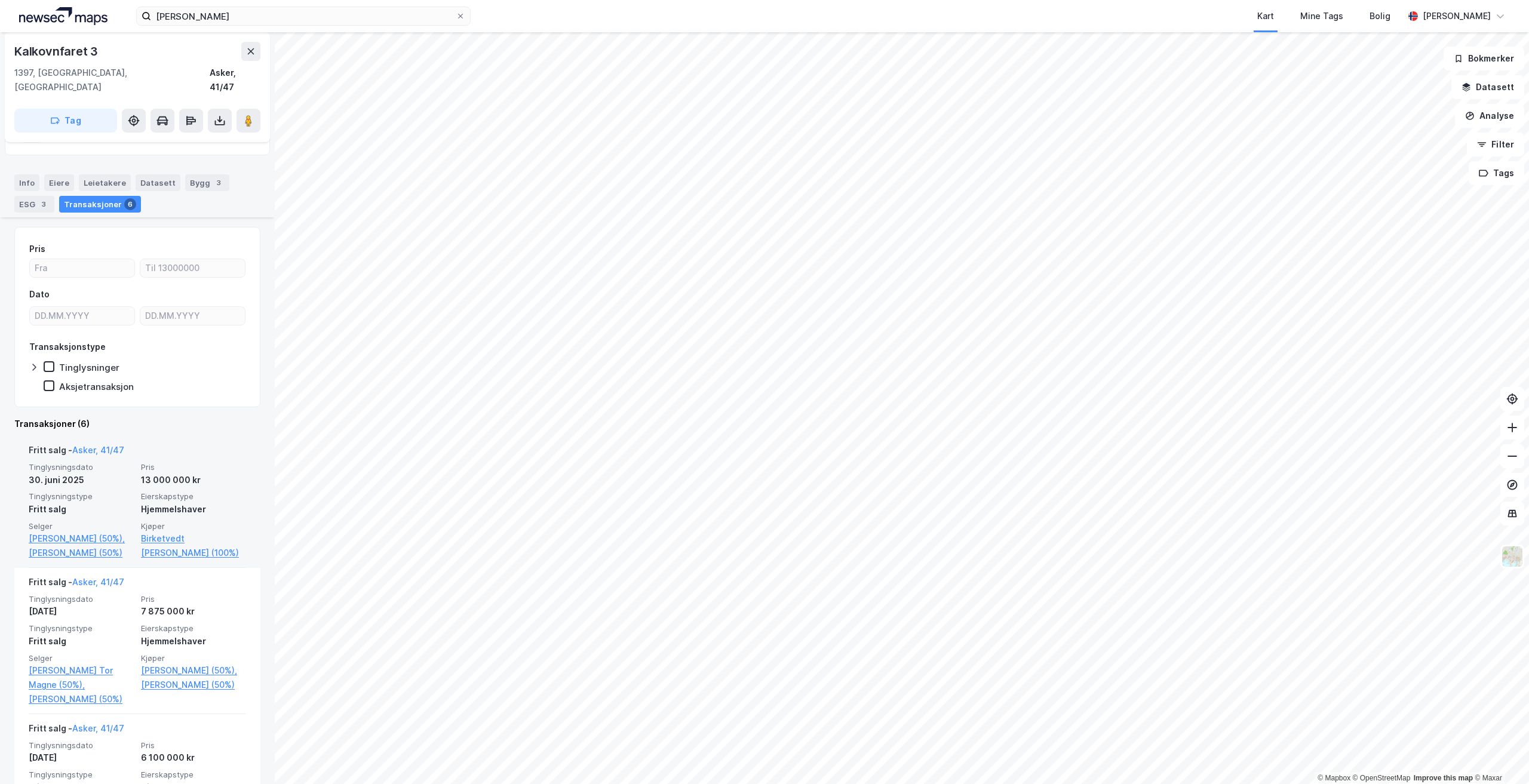
scroll to position [120, 0]
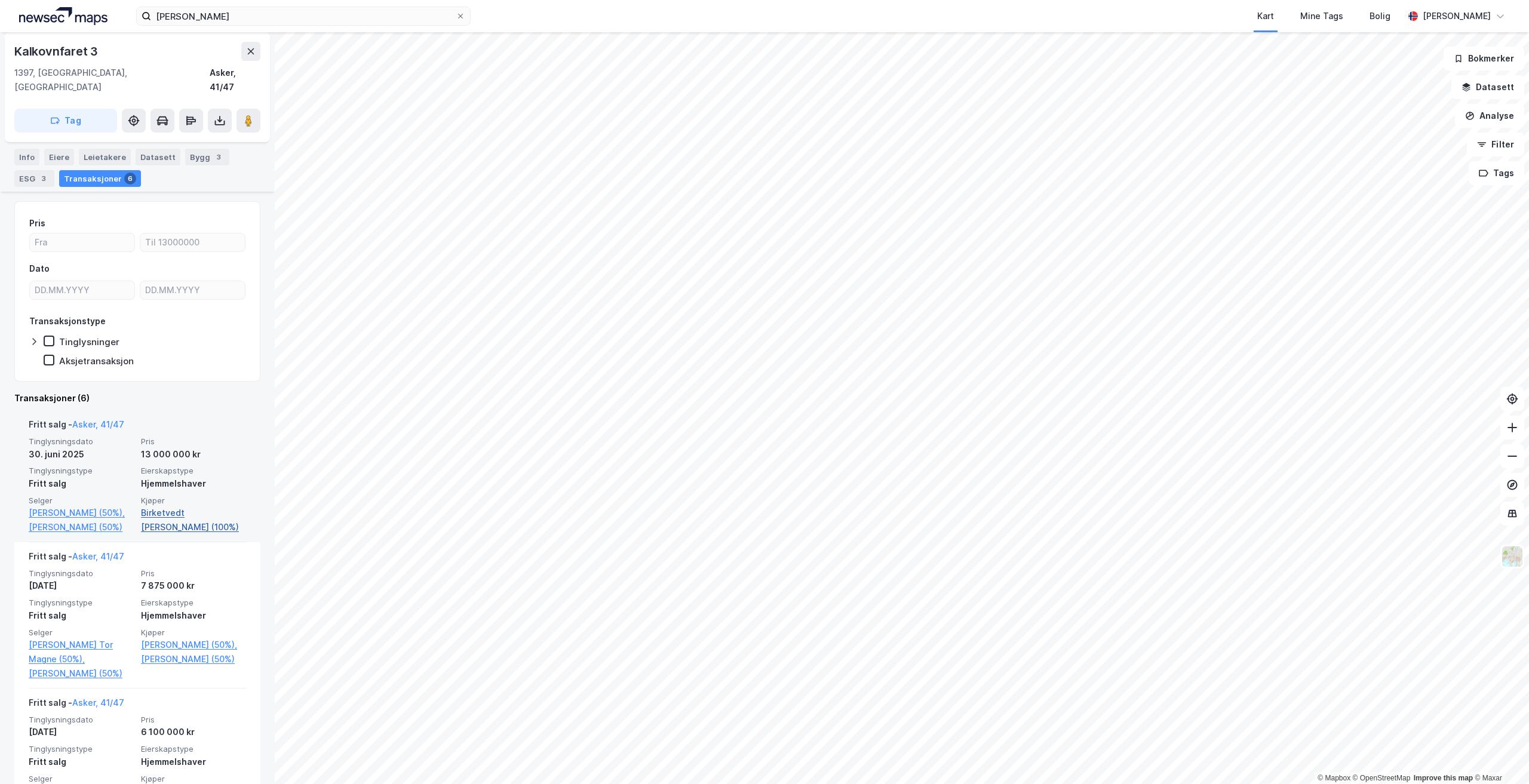
click at [167, 506] on link "Birketvedt [PERSON_NAME] (100%)" at bounding box center [194, 520] width 105 height 29
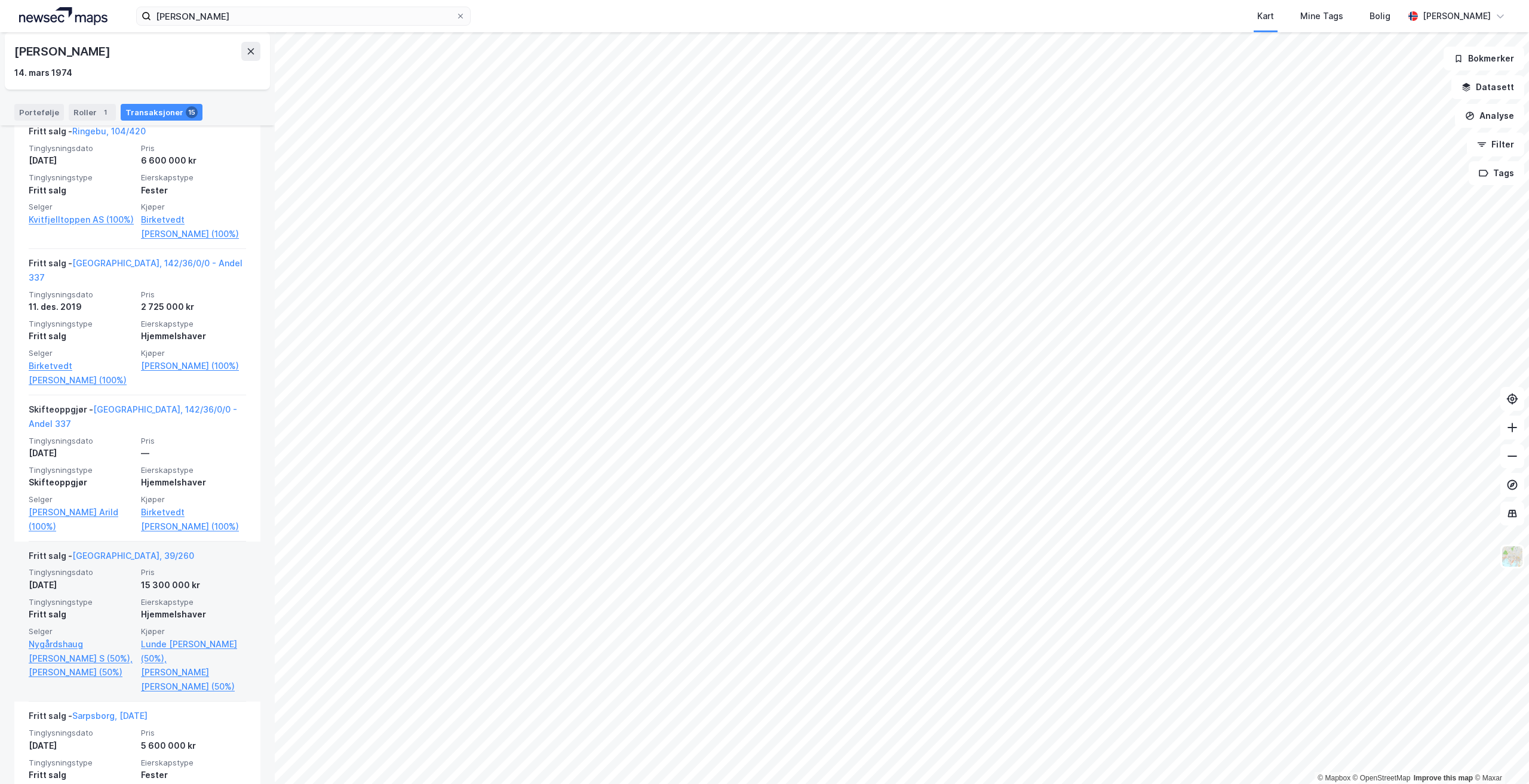
scroll to position [716, 0]
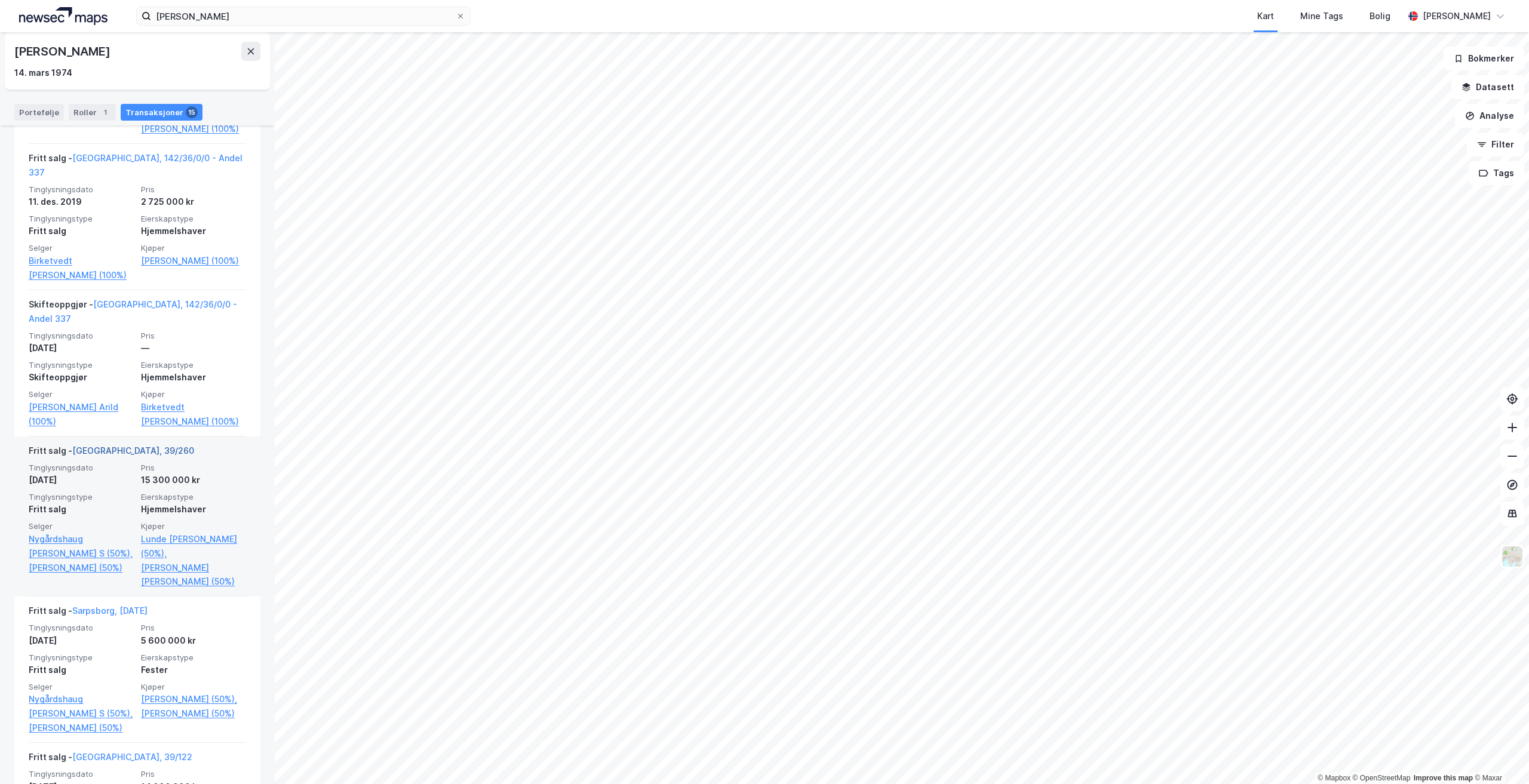
click at [103, 445] on link "[GEOGRAPHIC_DATA], 39/260" at bounding box center [133, 450] width 122 height 10
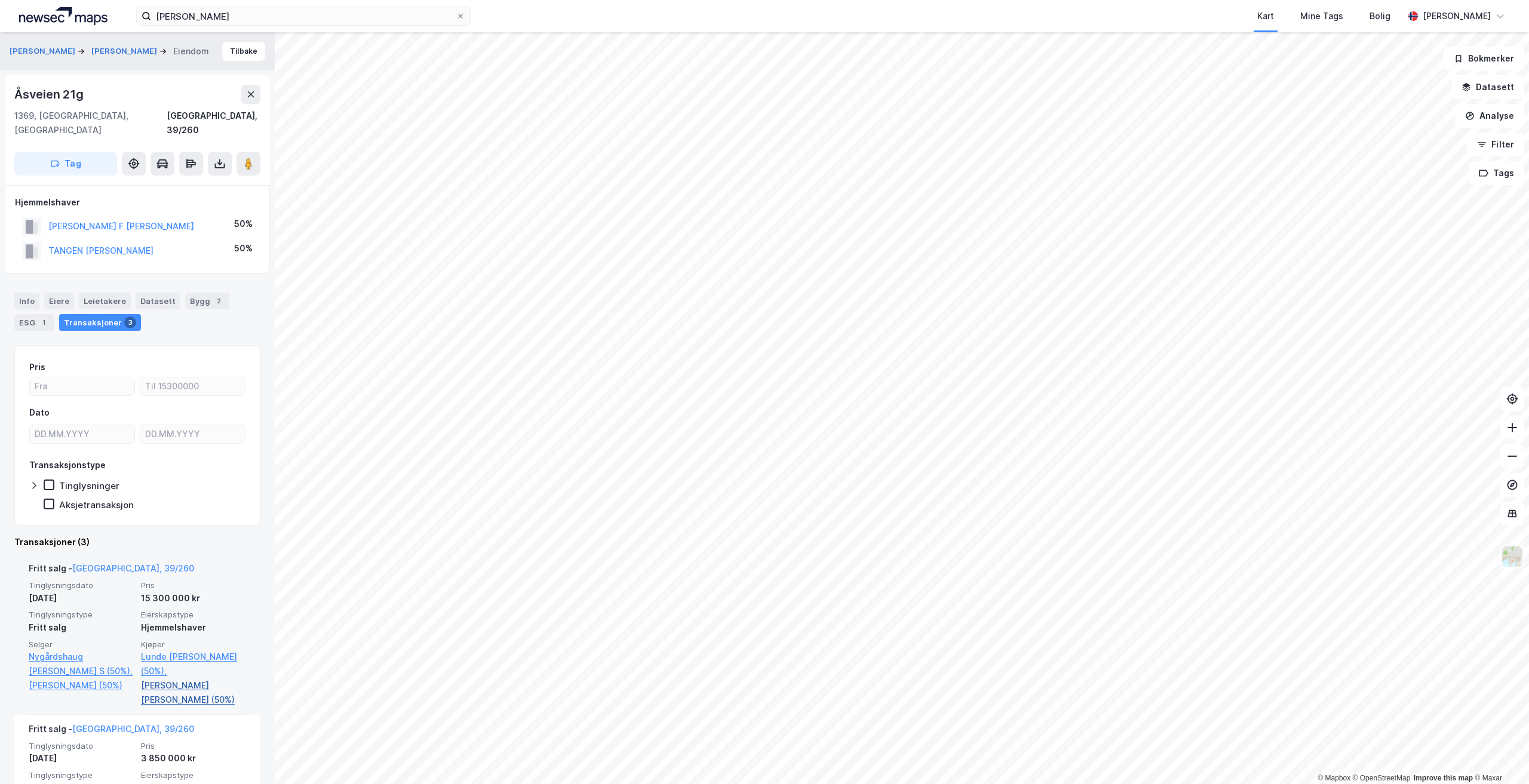
scroll to position [223, 0]
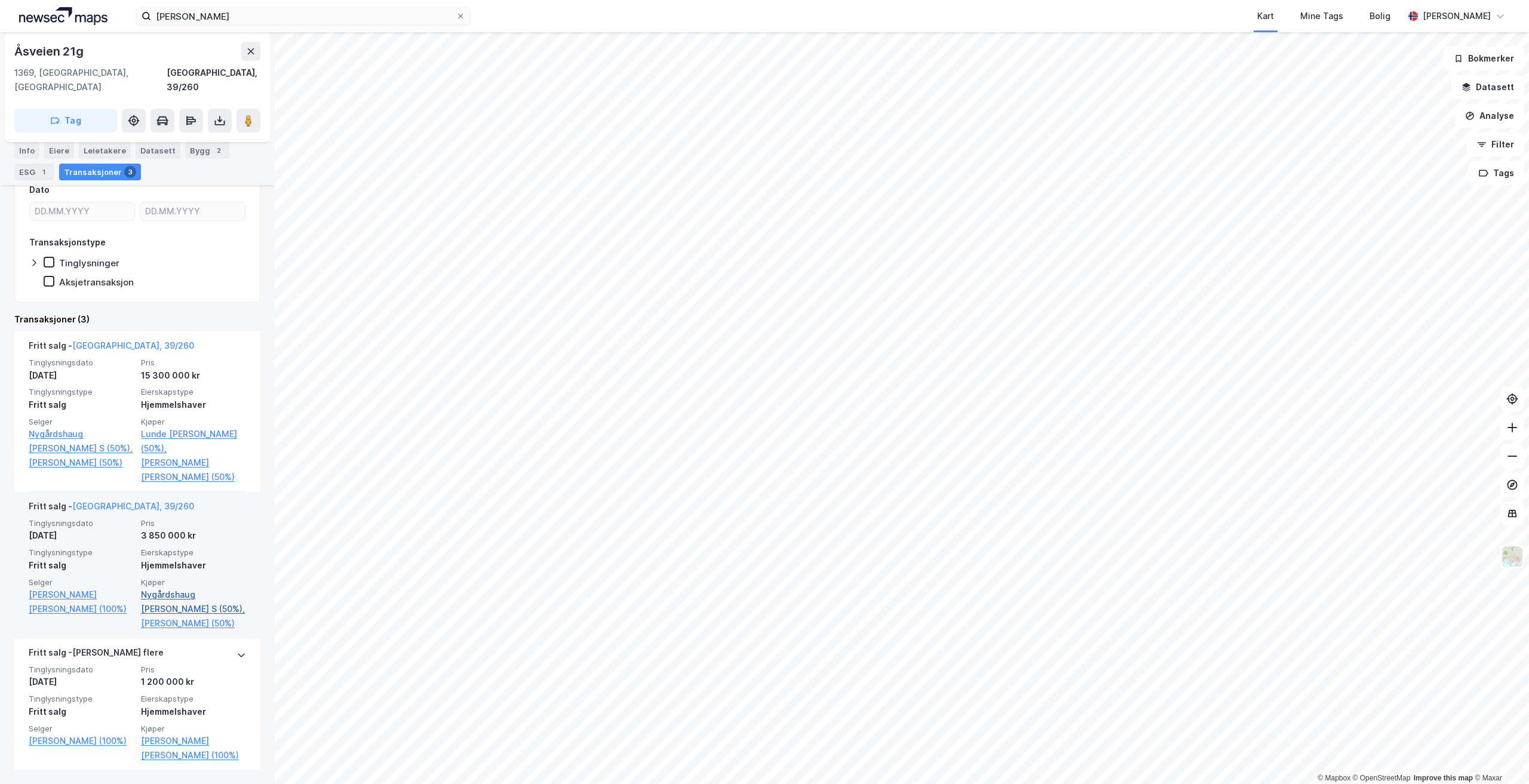
click at [153, 588] on link "Nygårdshaug [PERSON_NAME] S (50%)," at bounding box center [194, 602] width 105 height 29
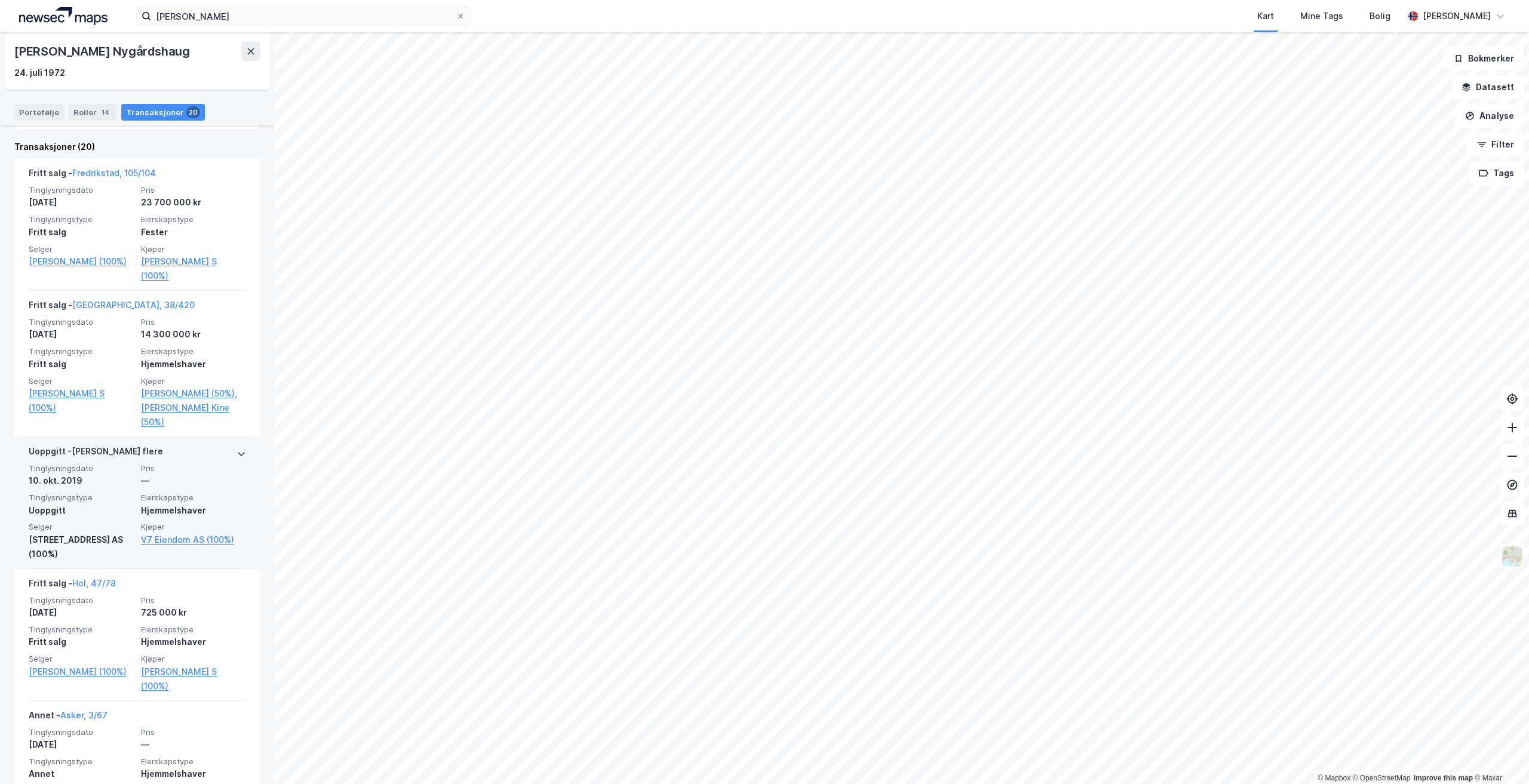
scroll to position [120, 0]
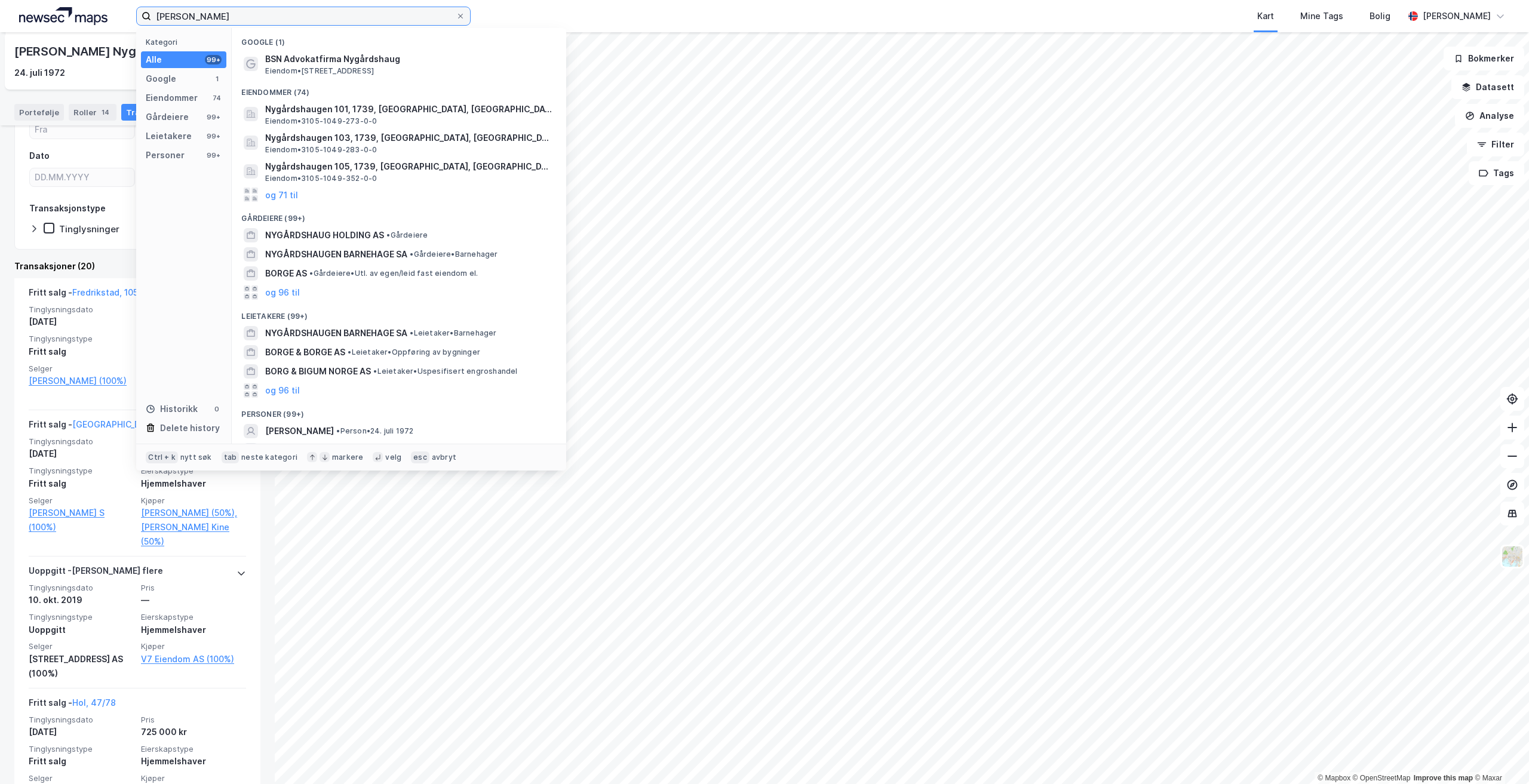
click at [274, 24] on input "[PERSON_NAME]" at bounding box center [303, 16] width 305 height 18
click at [274, 24] on input "[PERSON_NAME]" at bounding box center [303, 16] width 305 height 18
click at [270, 24] on input "[PERSON_NAME]" at bounding box center [303, 16] width 305 height 18
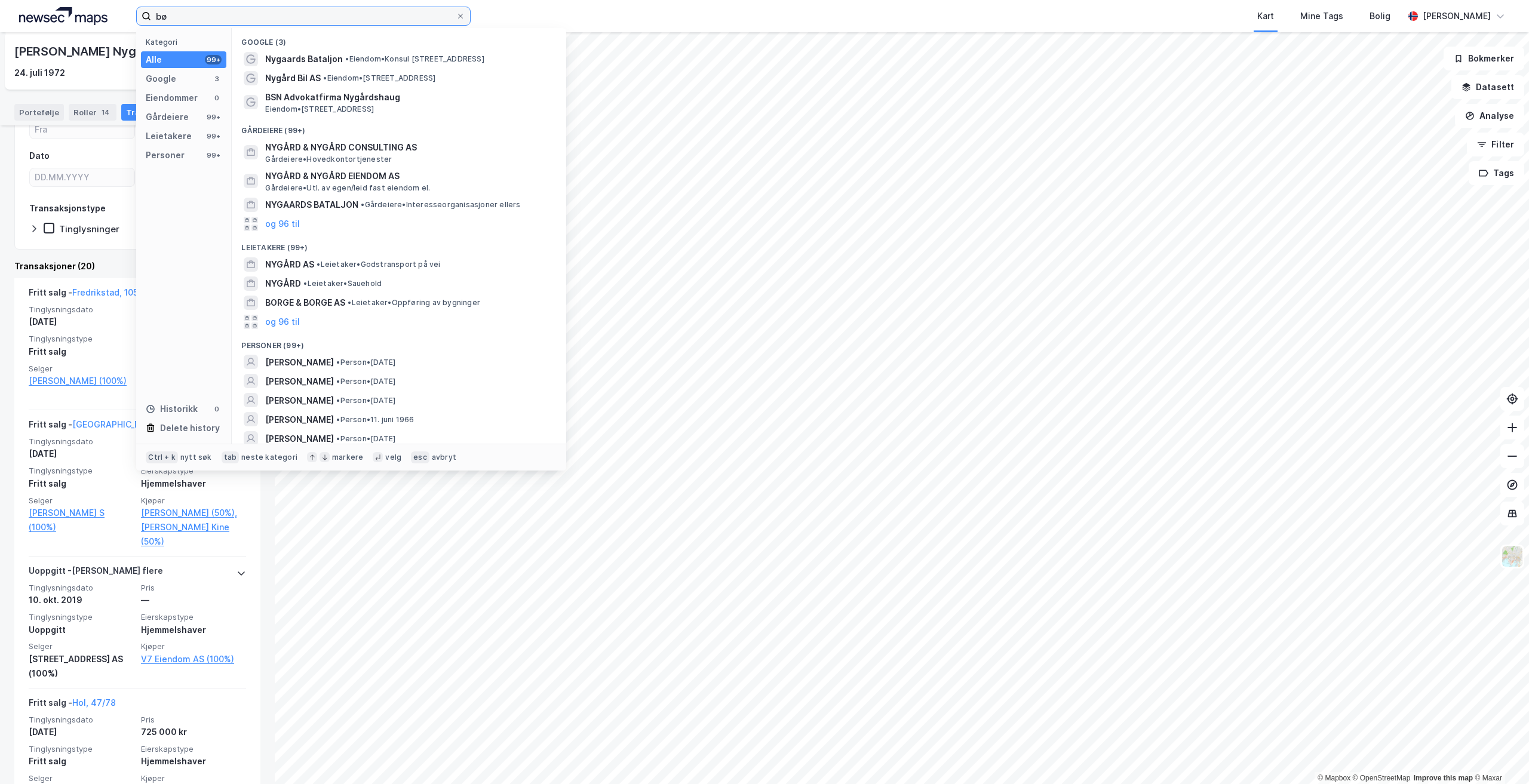
type input "b"
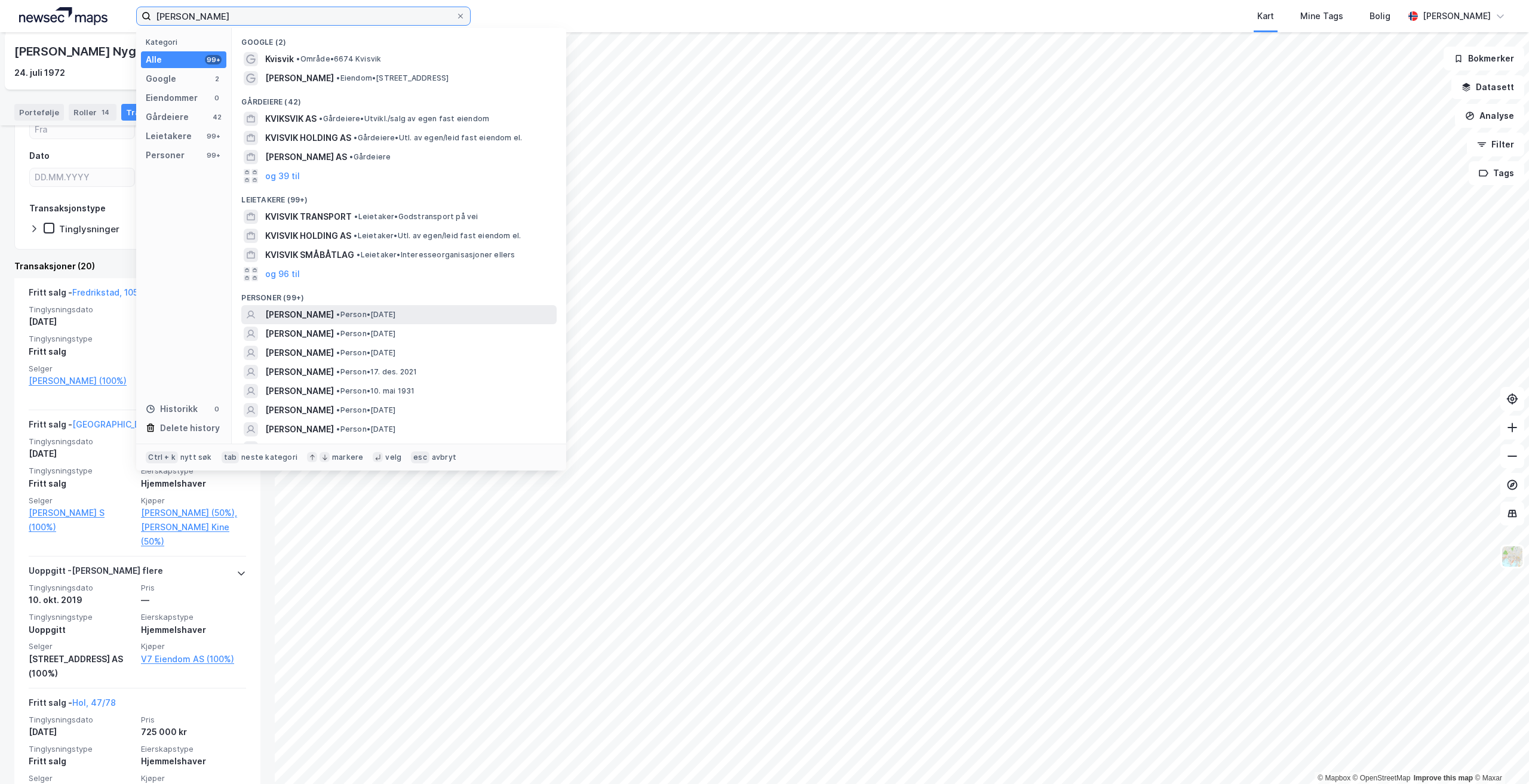
type input "[PERSON_NAME]"
click at [334, 315] on span "[PERSON_NAME]" at bounding box center [299, 314] width 69 height 14
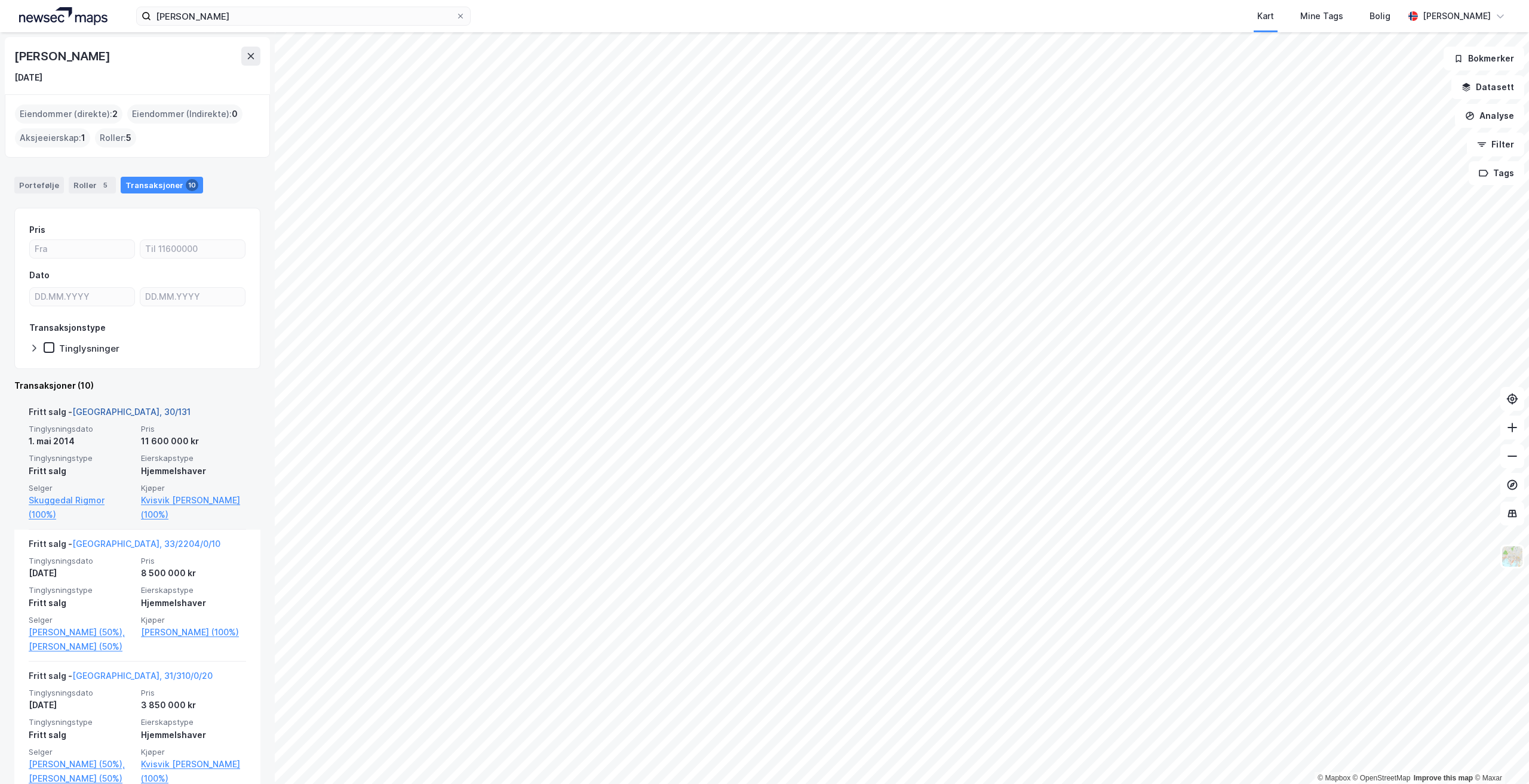
click at [92, 411] on link "[GEOGRAPHIC_DATA], 30/131" at bounding box center [131, 411] width 118 height 10
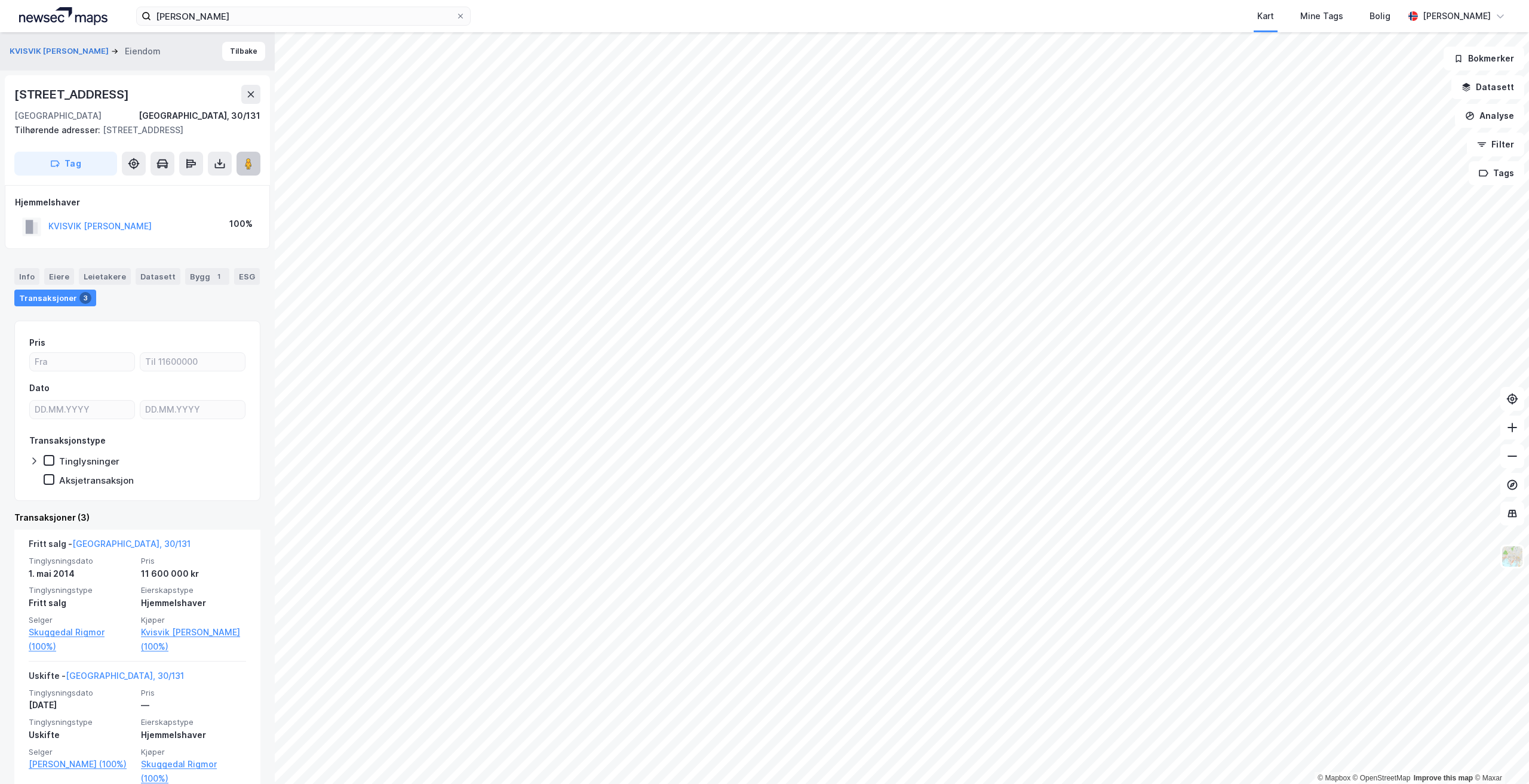
click at [241, 163] on button at bounding box center [249, 164] width 24 height 24
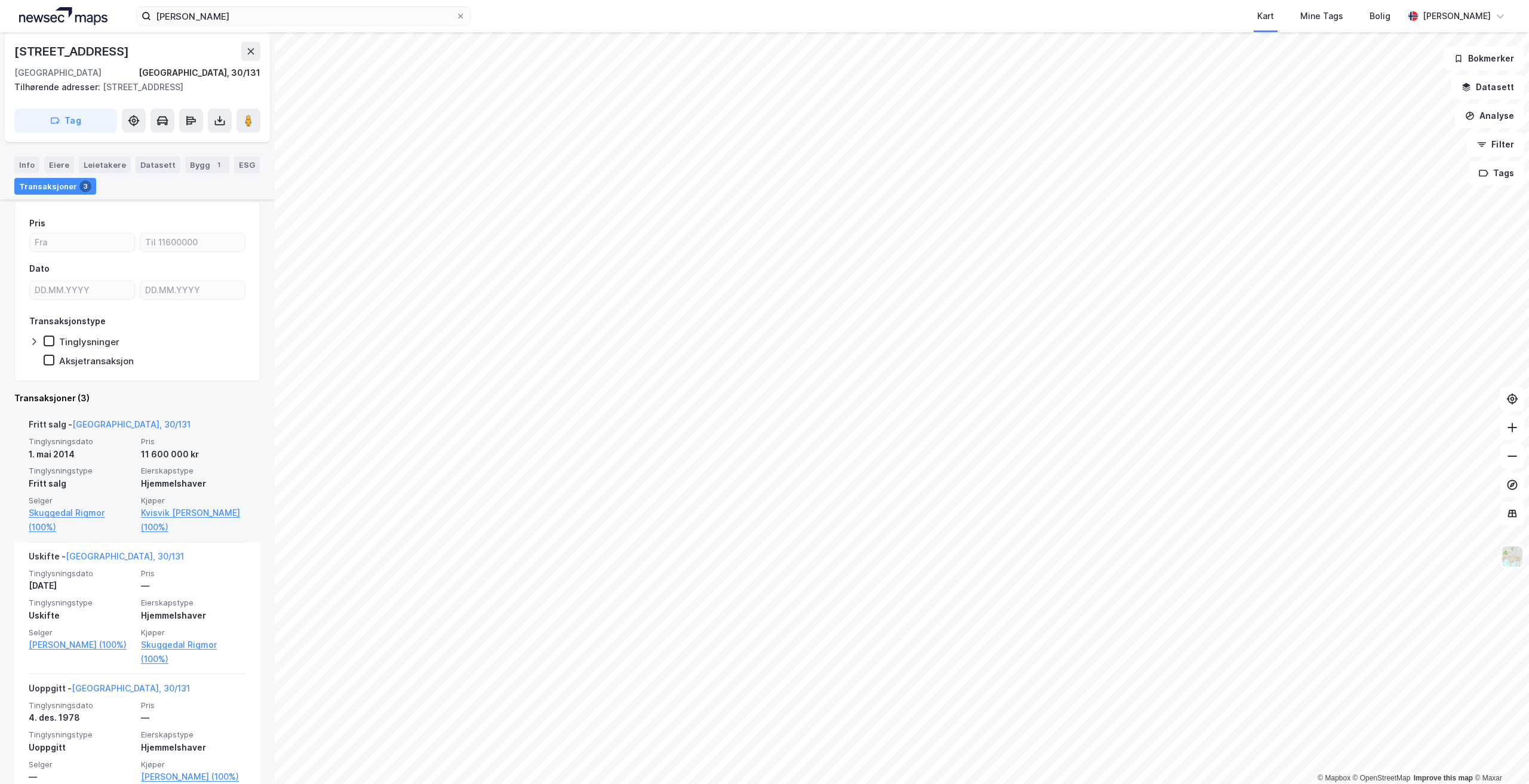
scroll to position [155, 0]
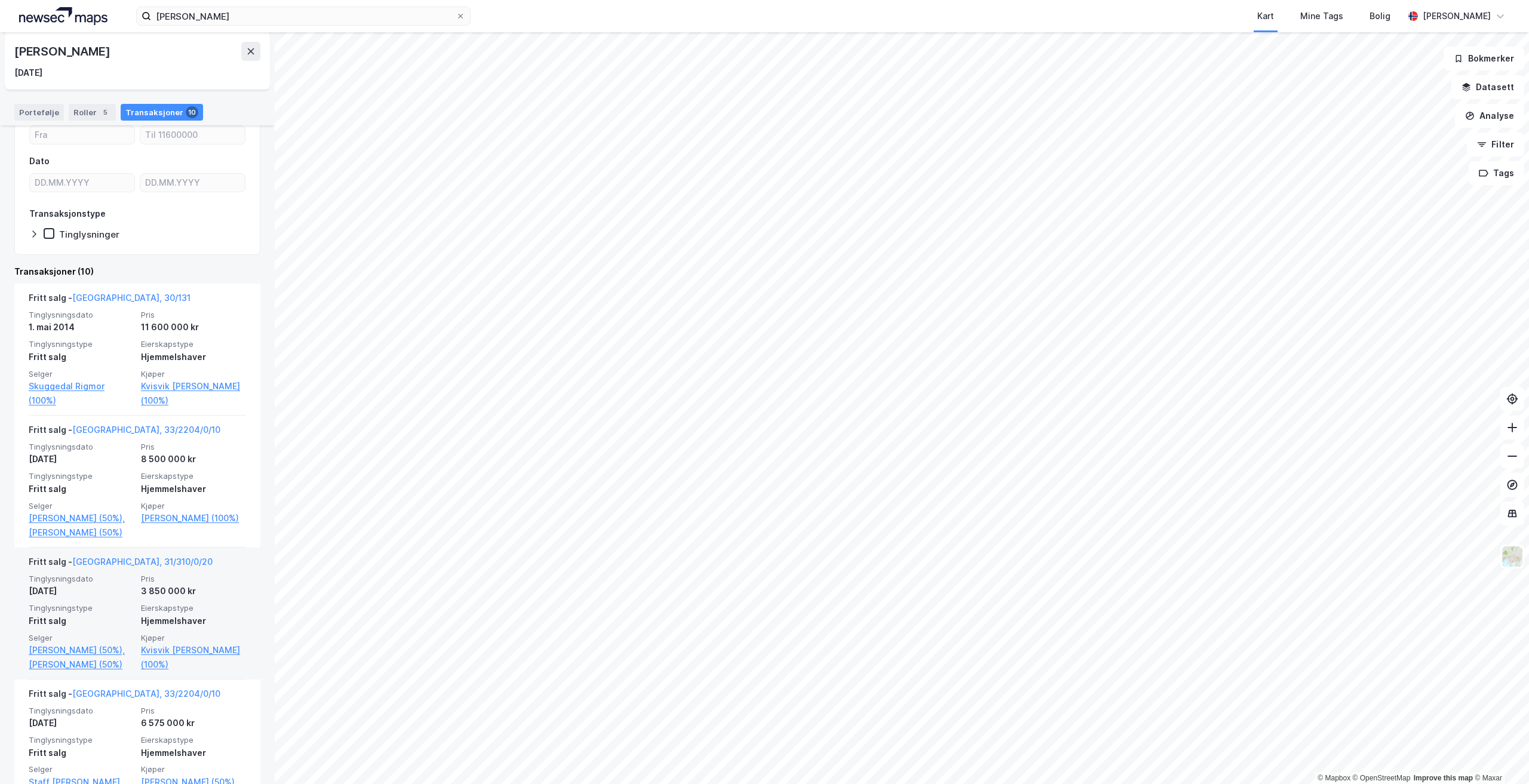
scroll to position [239, 0]
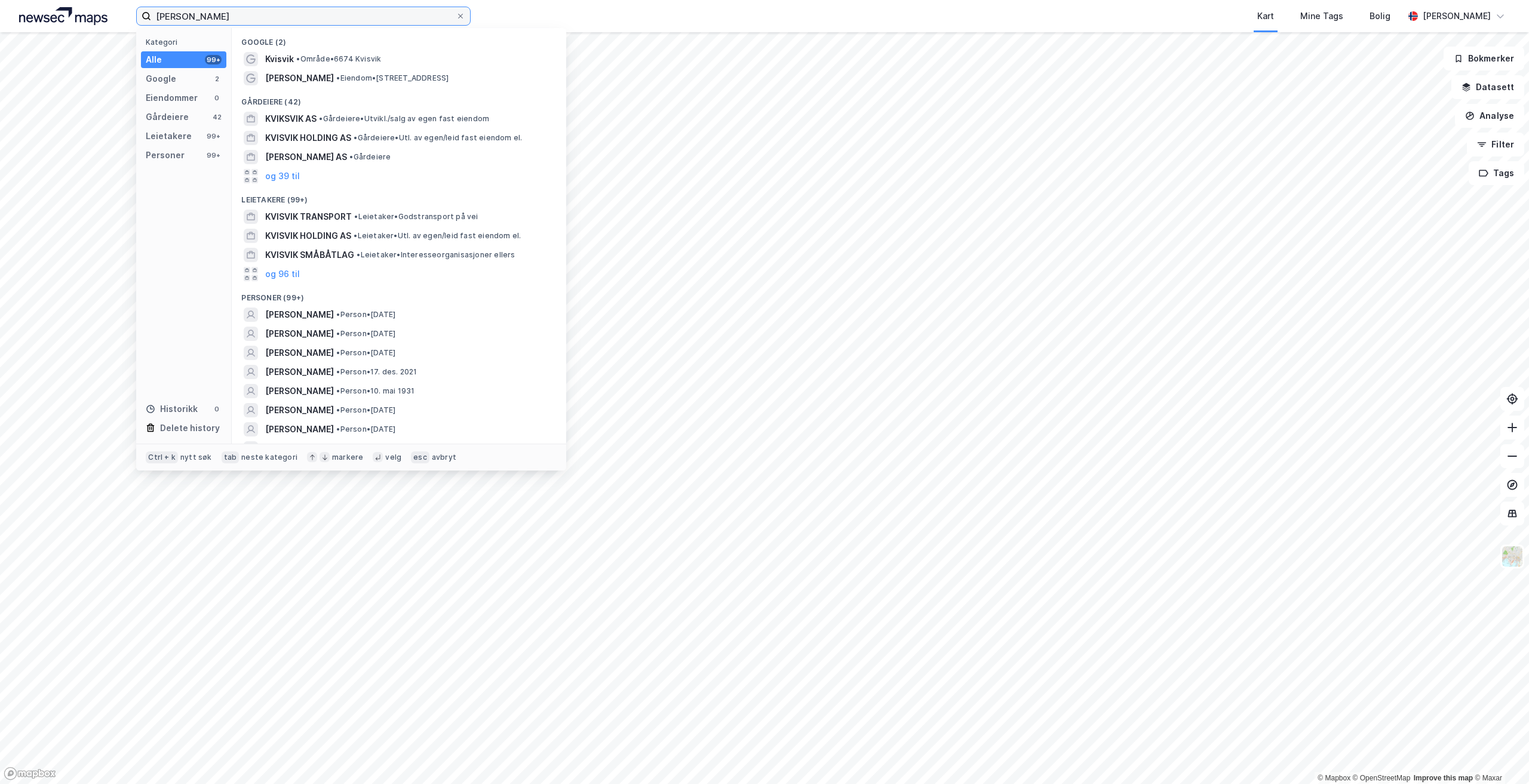
click at [266, 24] on input "[PERSON_NAME]" at bounding box center [303, 16] width 305 height 18
click at [461, 15] on icon at bounding box center [460, 15] width 5 height 5
click at [455, 15] on input "[PERSON_NAME]" at bounding box center [303, 16] width 305 height 18
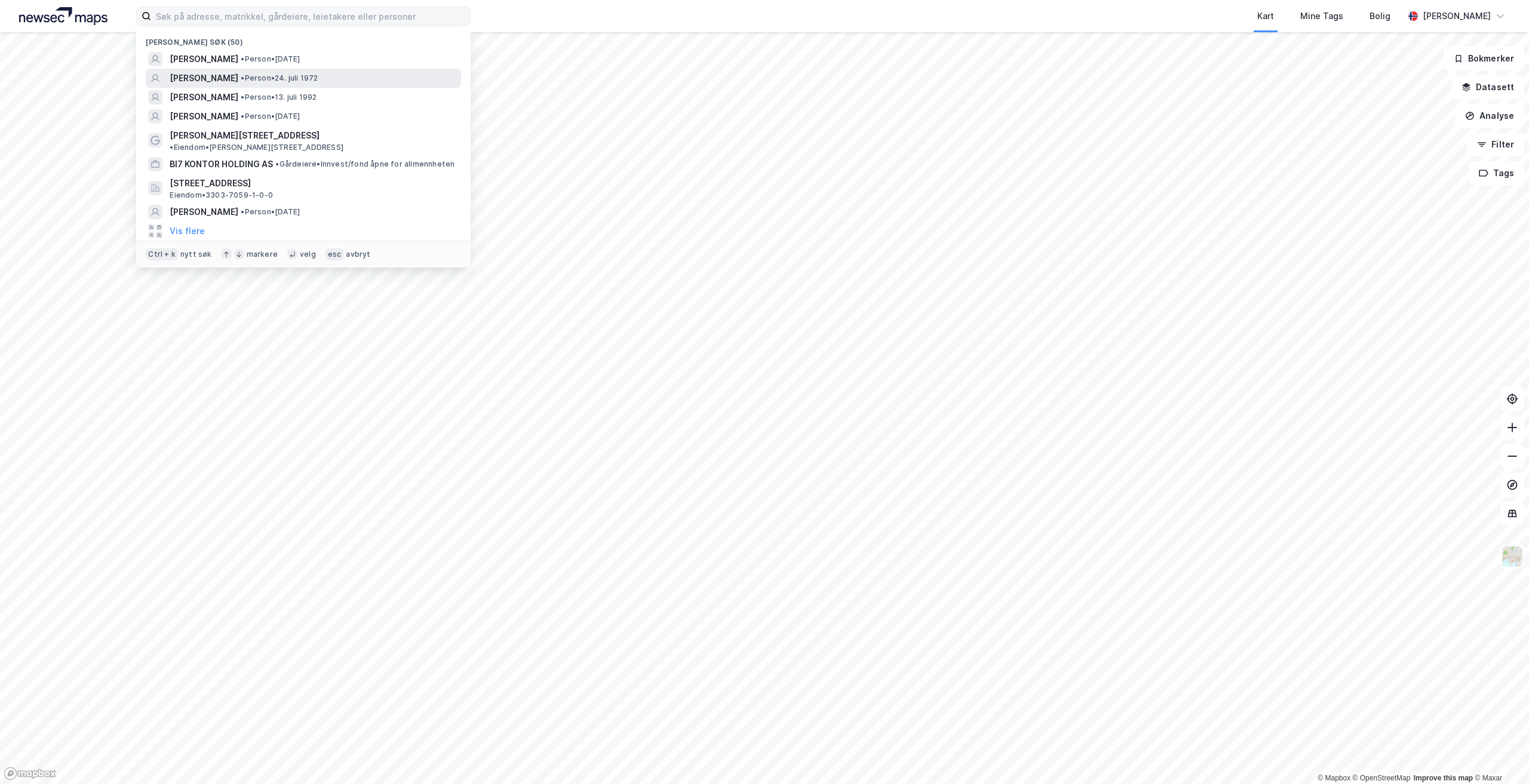
click at [238, 84] on span "[PERSON_NAME]" at bounding box center [204, 78] width 69 height 14
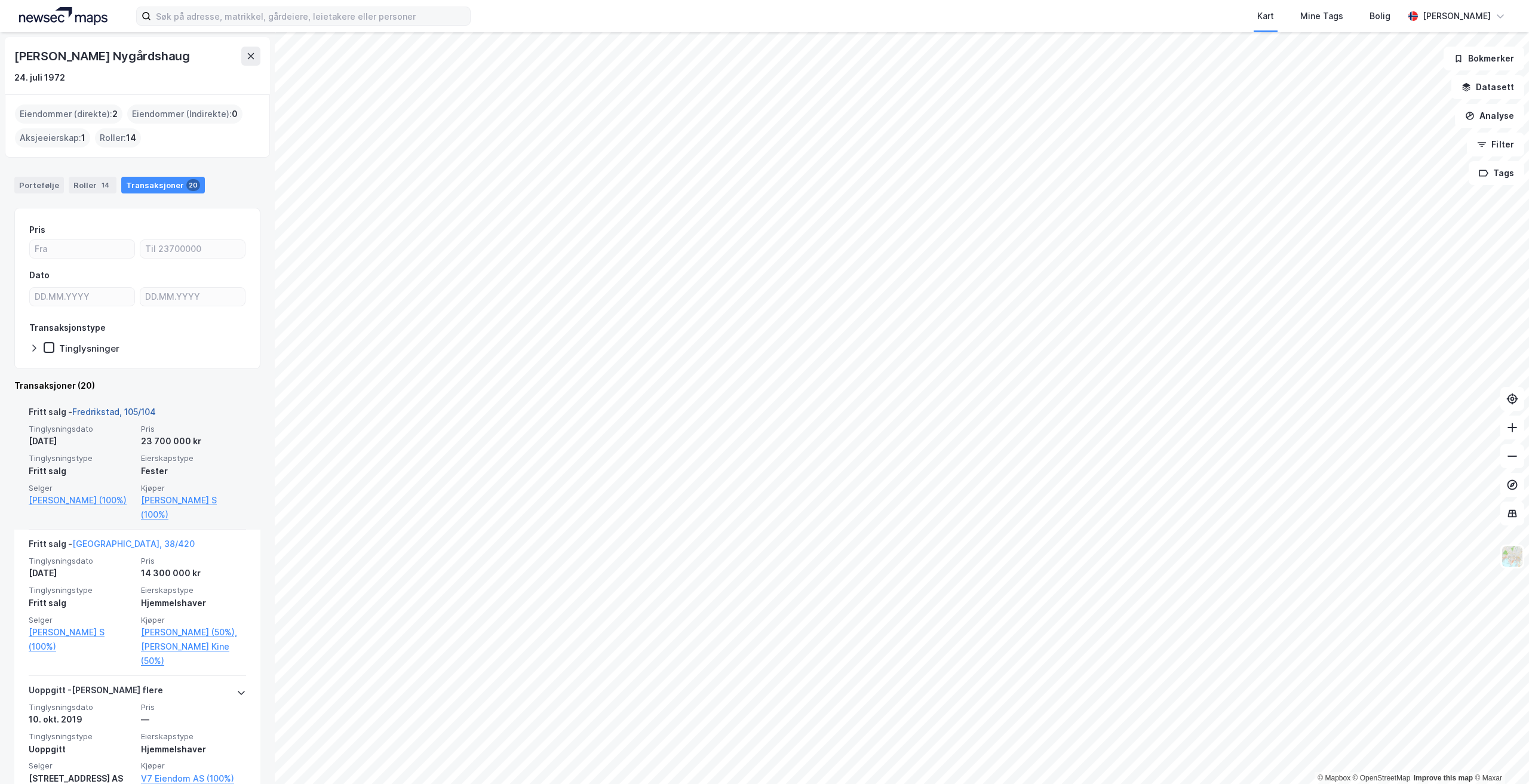
click at [114, 412] on link "Fredrikstad, 105/104" at bounding box center [114, 411] width 83 height 10
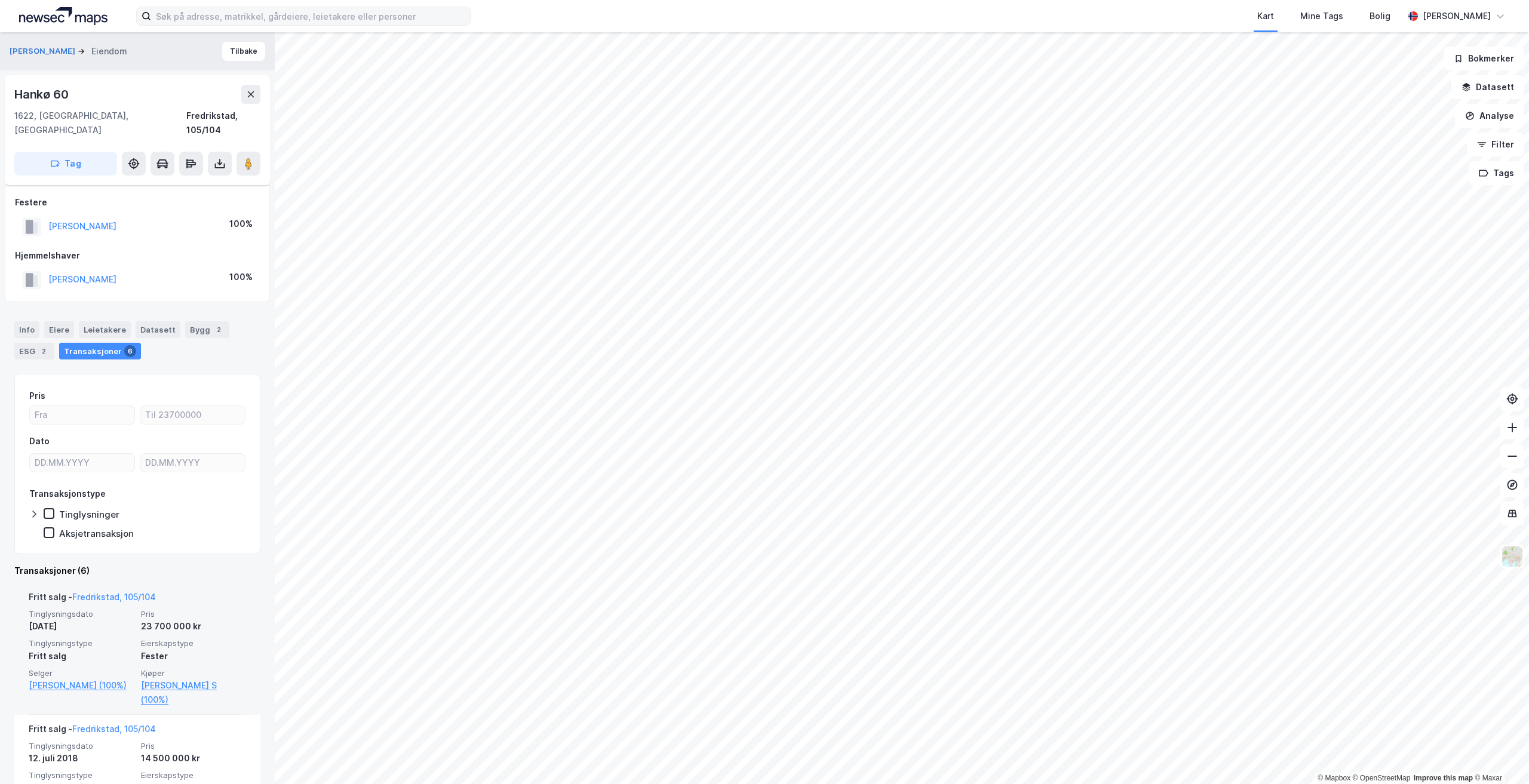
scroll to position [120, 0]
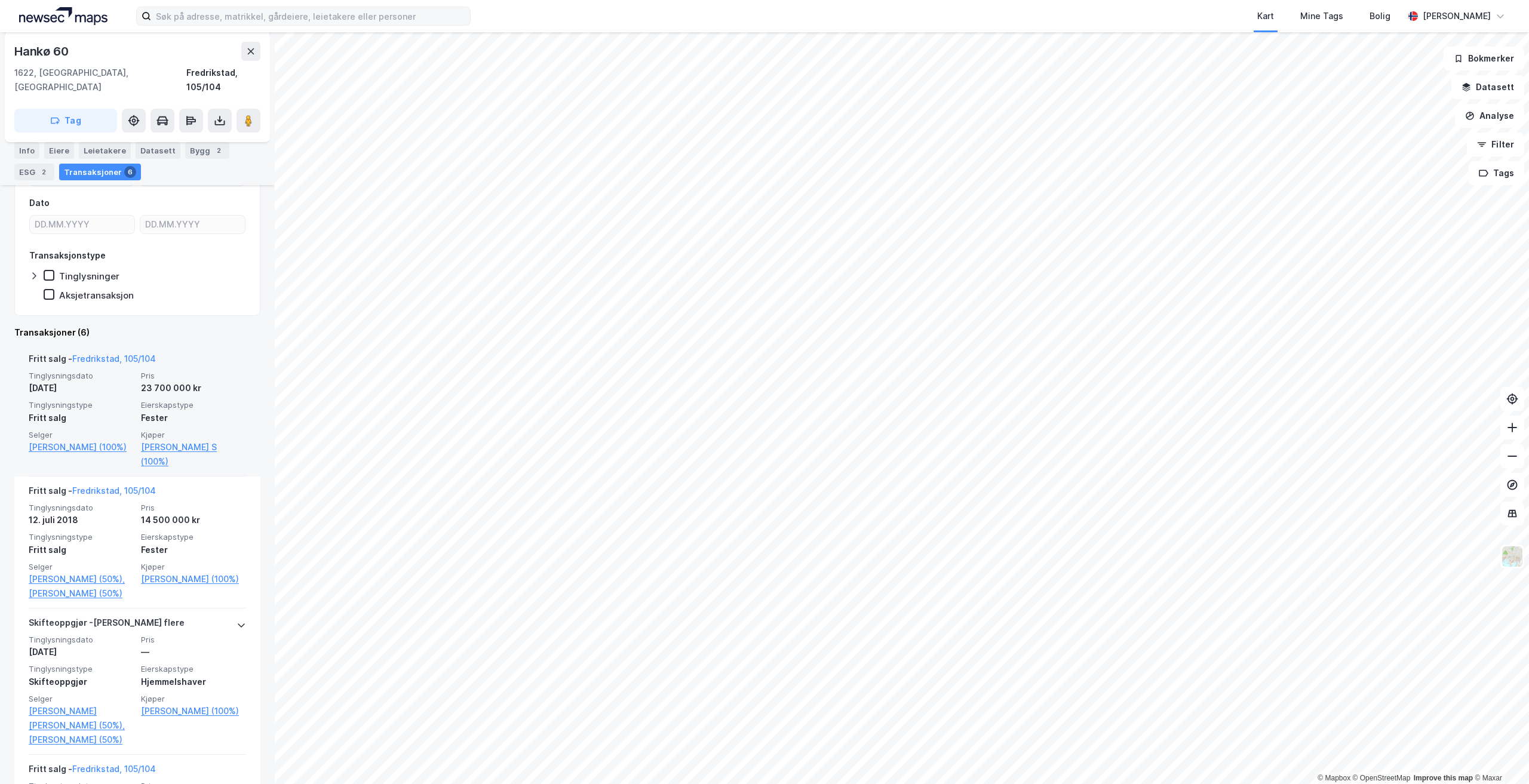
scroll to position [239, 0]
click at [250, 114] on image at bounding box center [248, 120] width 7 height 12
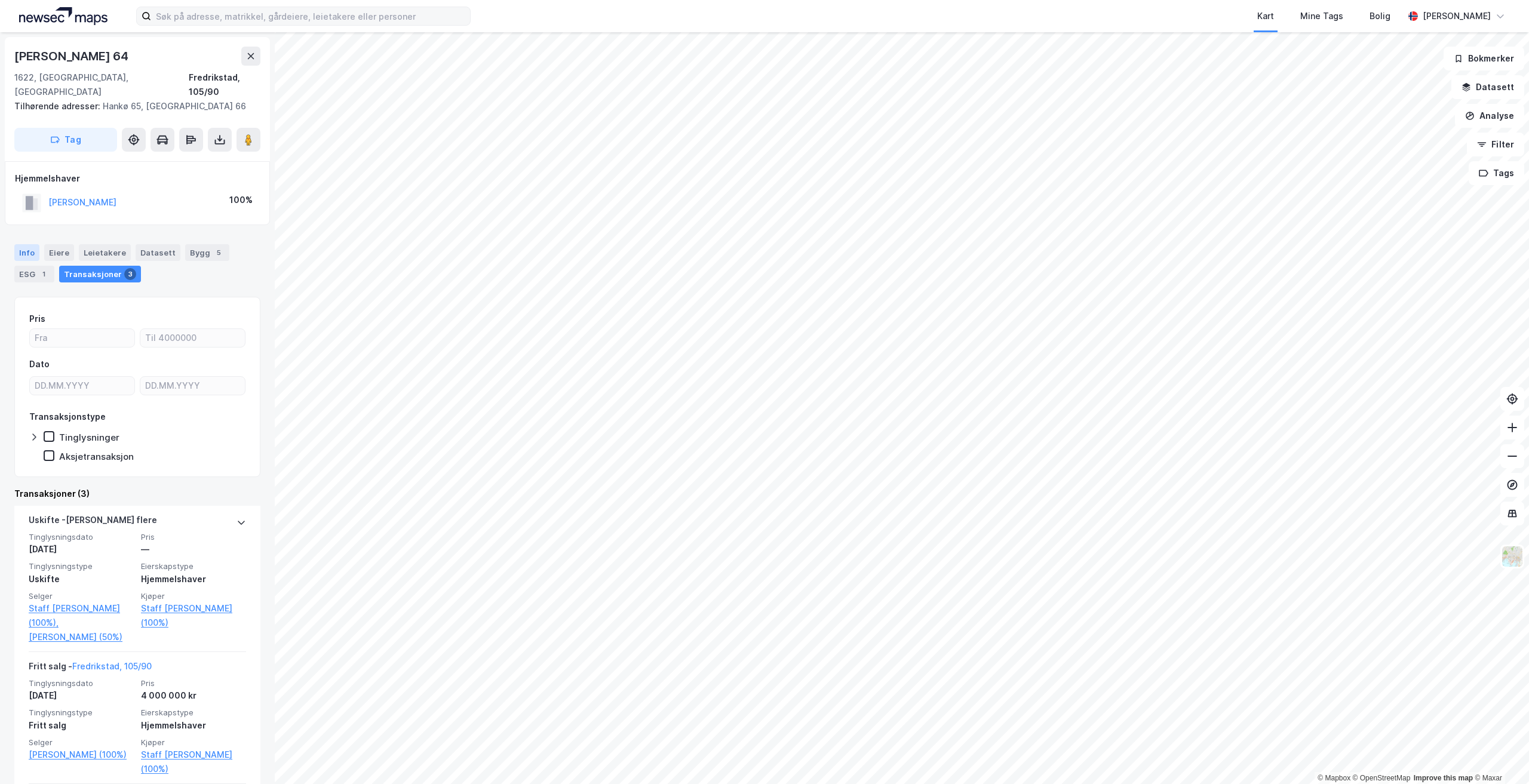
click at [30, 244] on div "Info" at bounding box center [26, 252] width 25 height 17
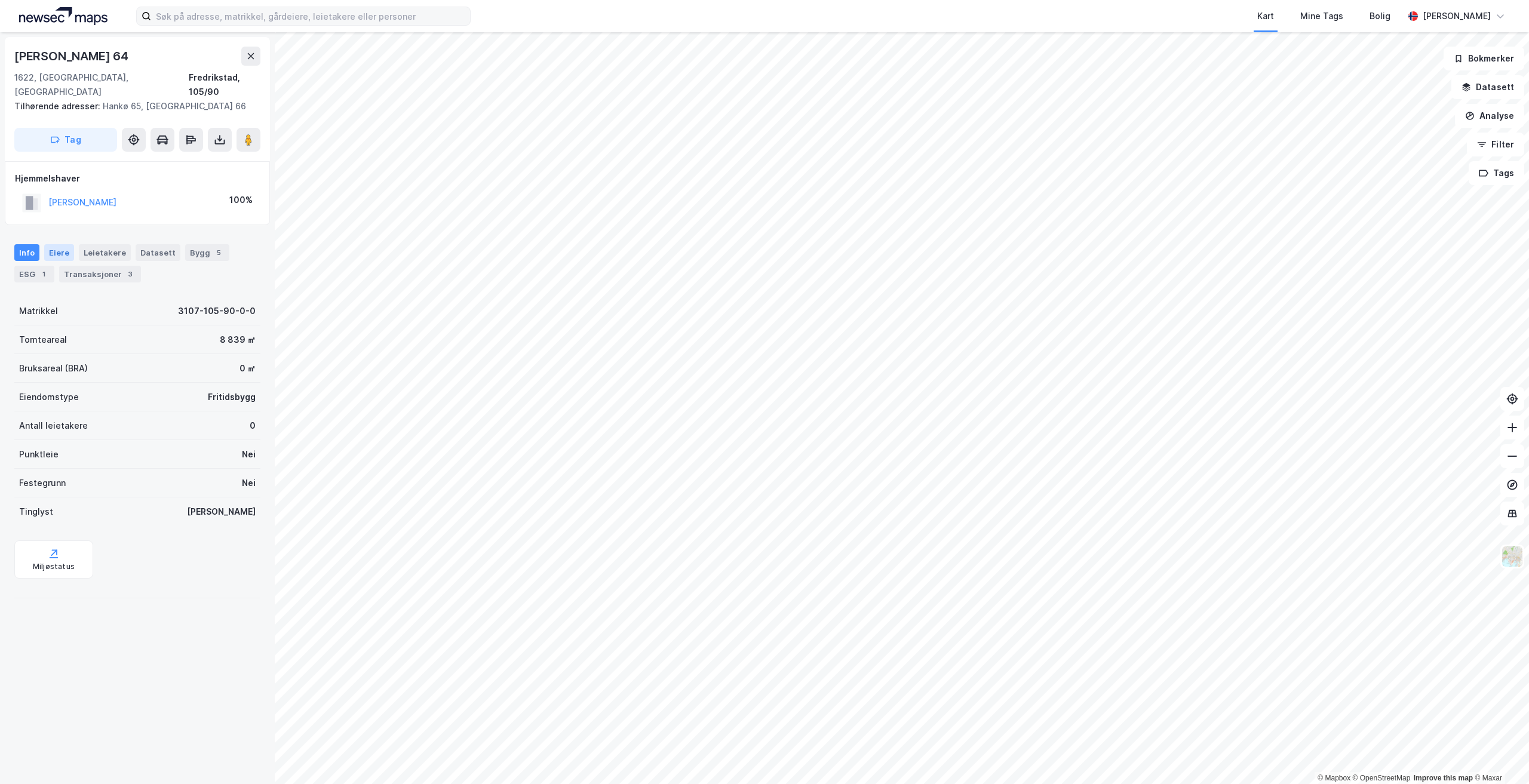
click at [56, 244] on div "Eiere" at bounding box center [59, 252] width 30 height 17
